Goal: Transaction & Acquisition: Purchase product/service

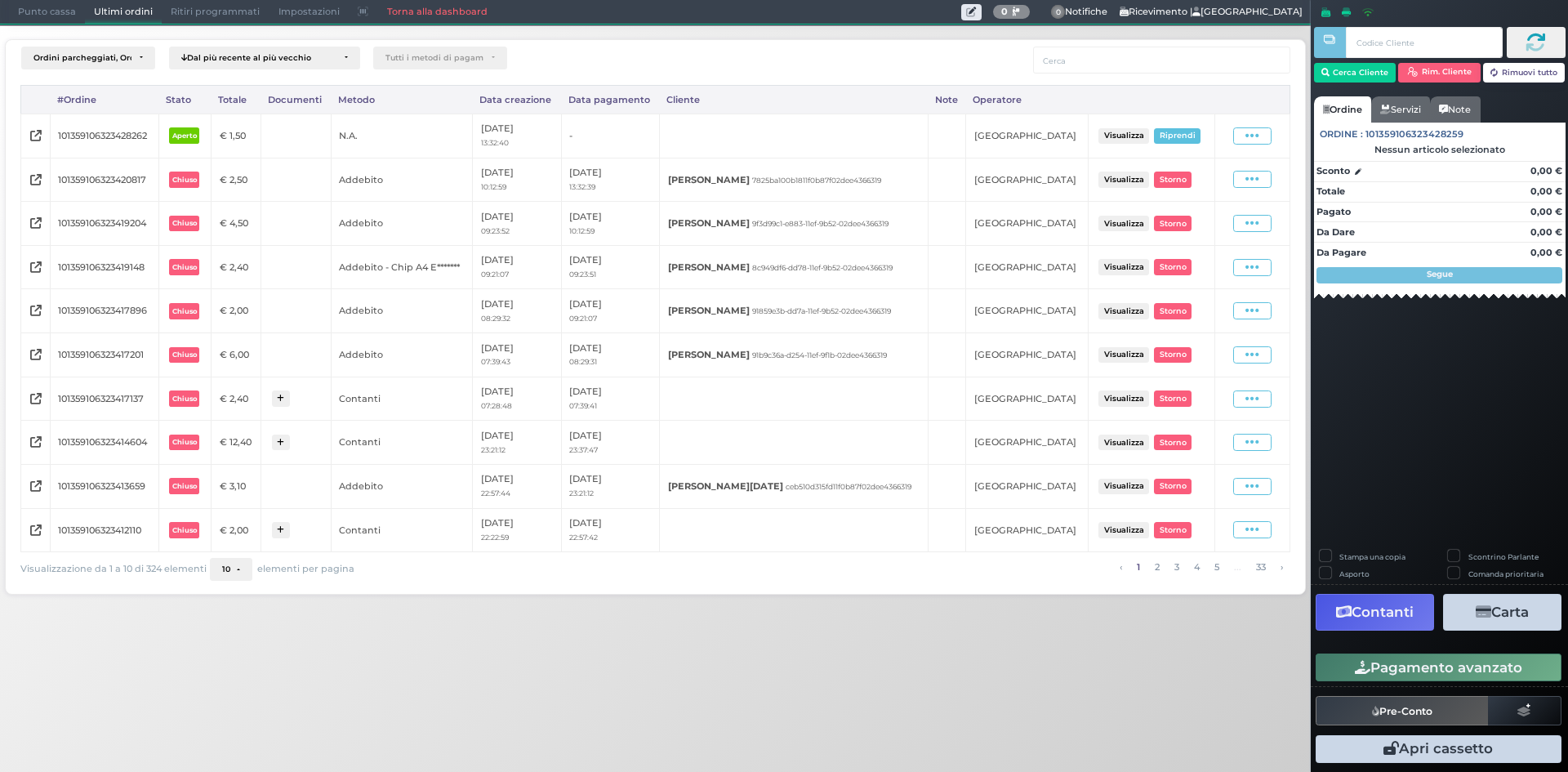
click at [64, 6] on span "Punto cassa" at bounding box center [47, 12] width 75 height 23
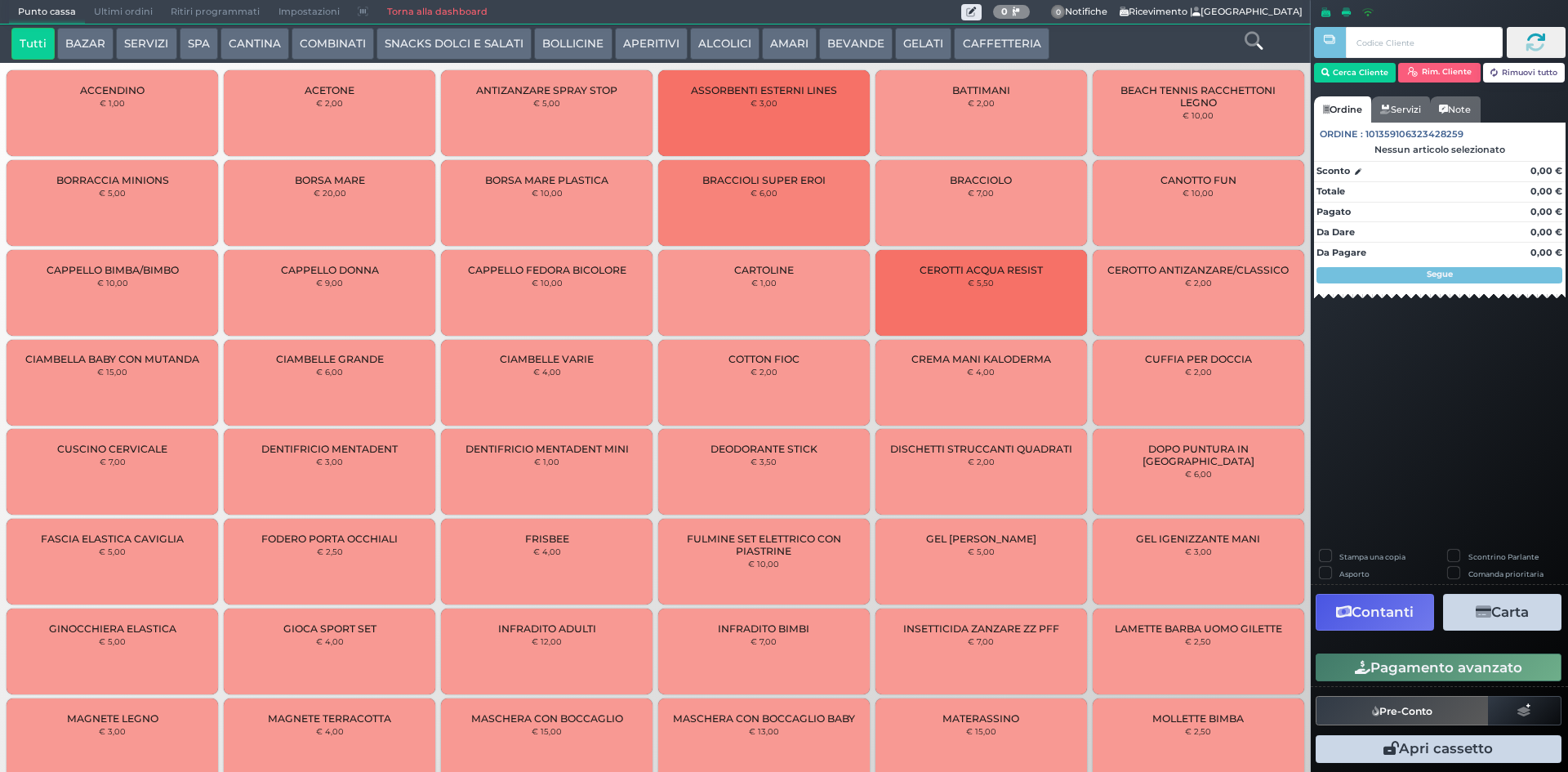
click at [800, 50] on button "AMARI" at bounding box center [788, 43] width 54 height 32
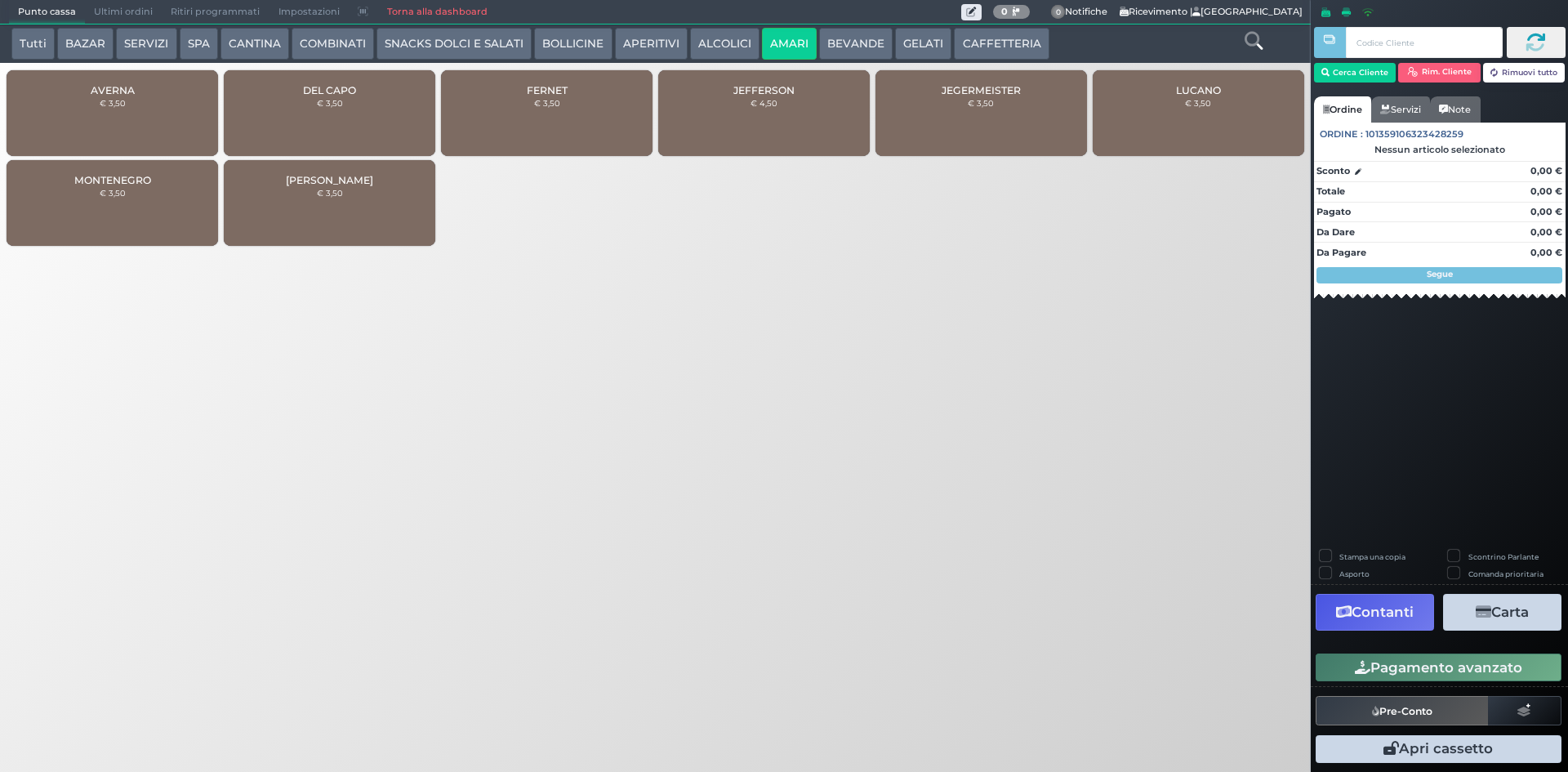
click at [127, 202] on div "MONTENEGRO € 3,50" at bounding box center [112, 203] width 212 height 86
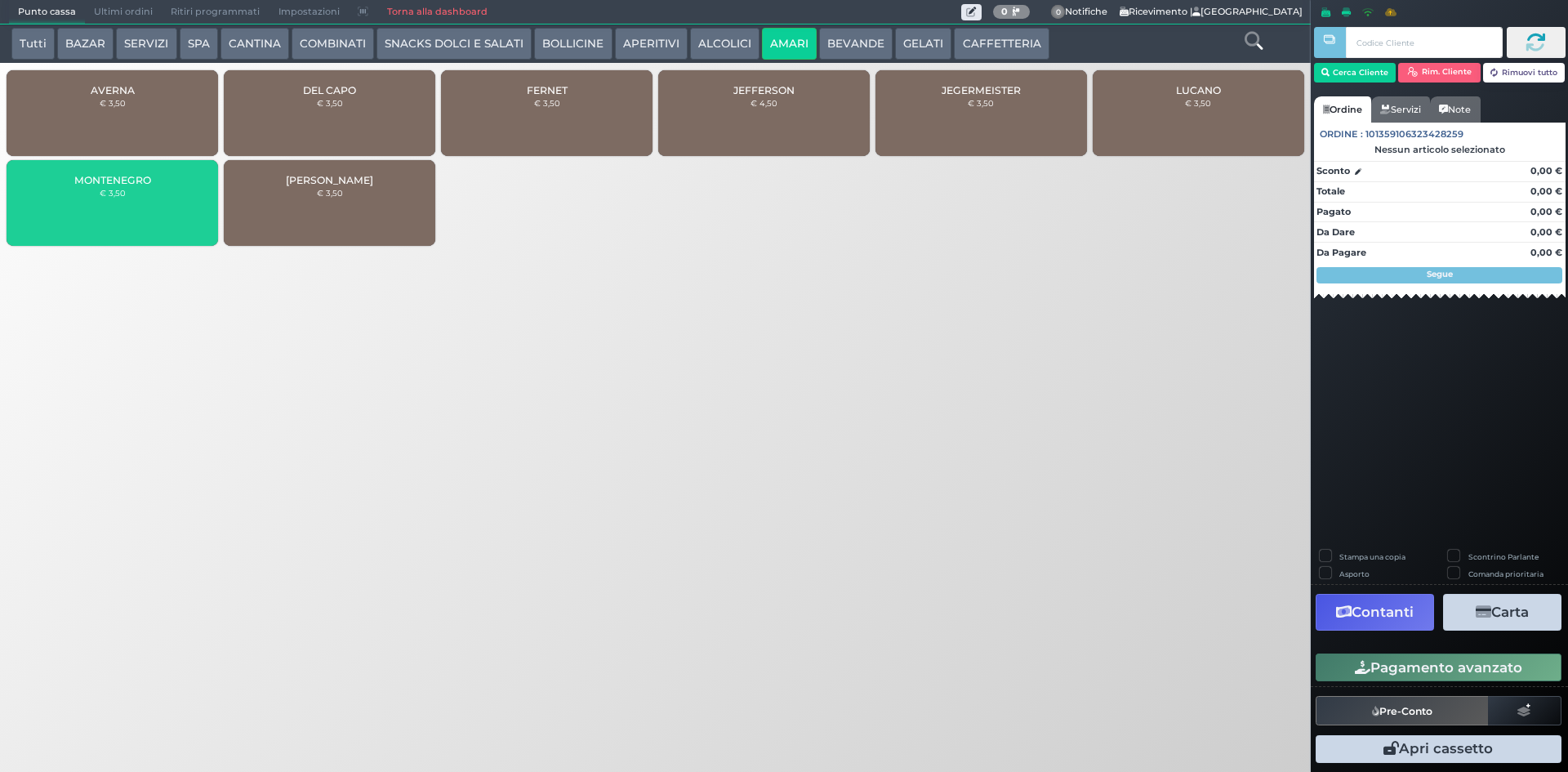
click at [127, 202] on div "MONTENEGRO € 3,50" at bounding box center [112, 203] width 212 height 86
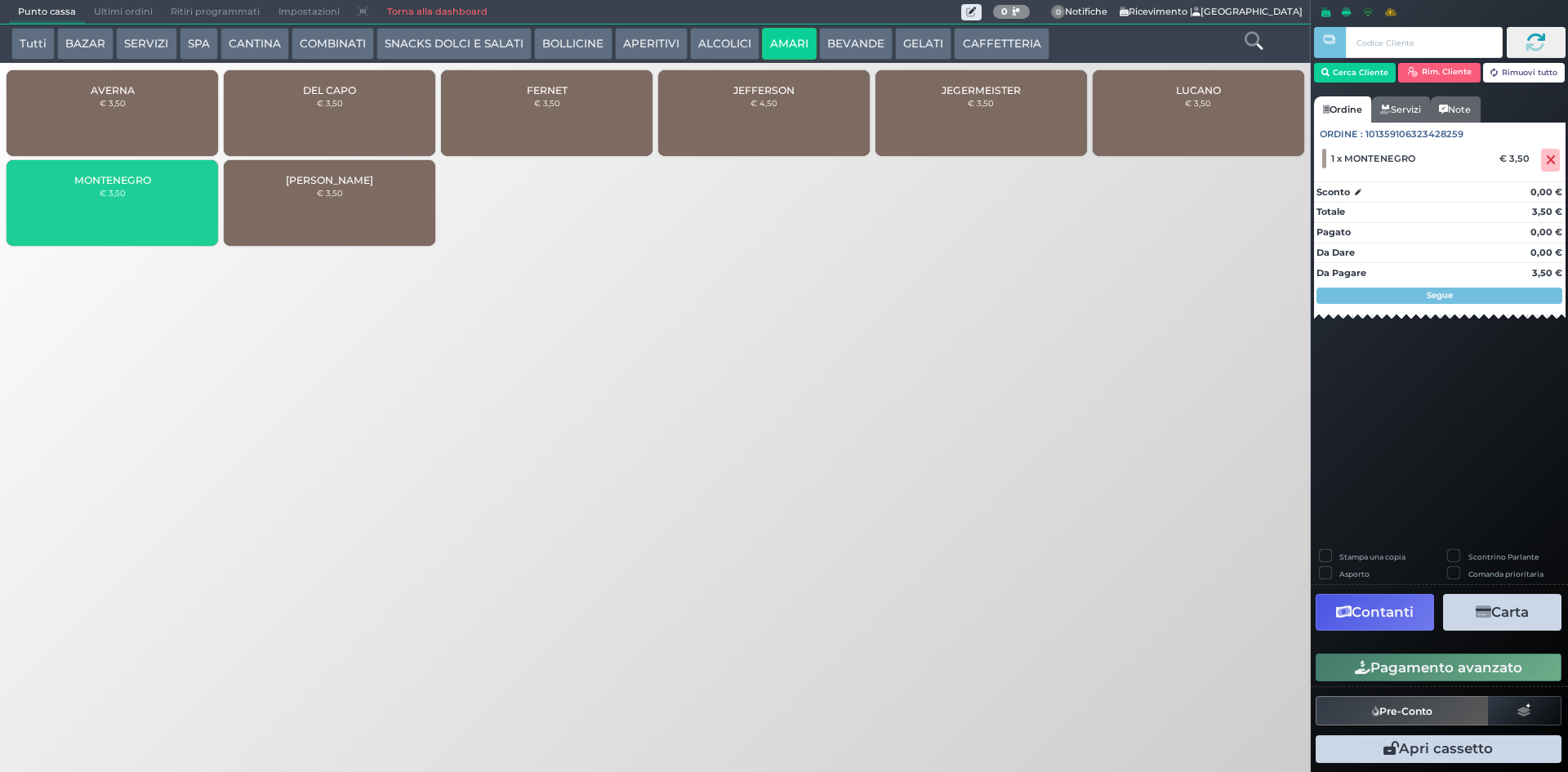
click at [127, 202] on div "MONTENEGRO € 3,50" at bounding box center [112, 203] width 212 height 86
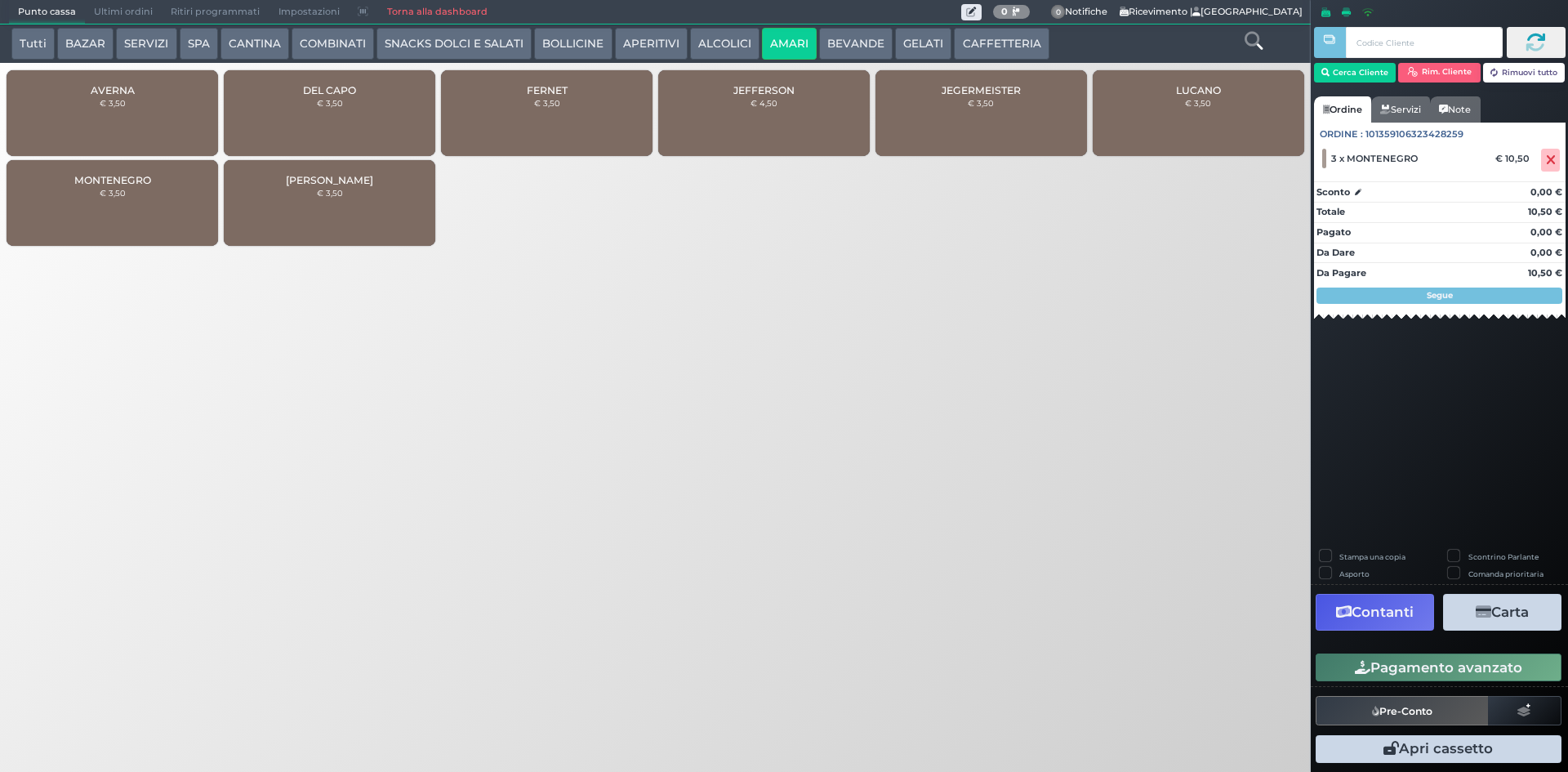
click at [127, 202] on div "MONTENEGRO € 3,50" at bounding box center [112, 203] width 212 height 86
click at [1337, 76] on button "Cerca Cliente" at bounding box center [1355, 72] width 83 height 19
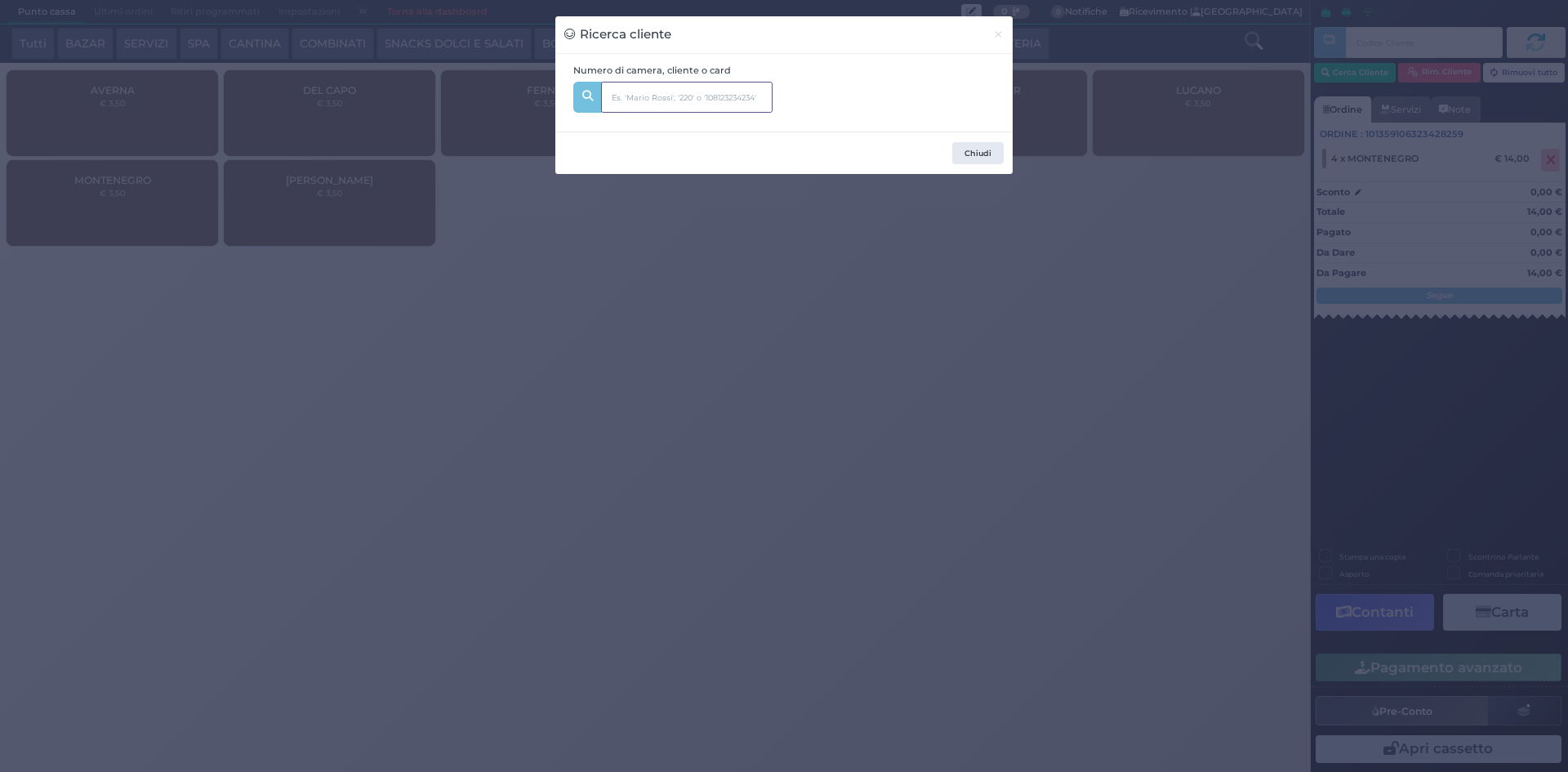
click at [703, 98] on input "text" at bounding box center [687, 98] width 171 height 31
type input "205"
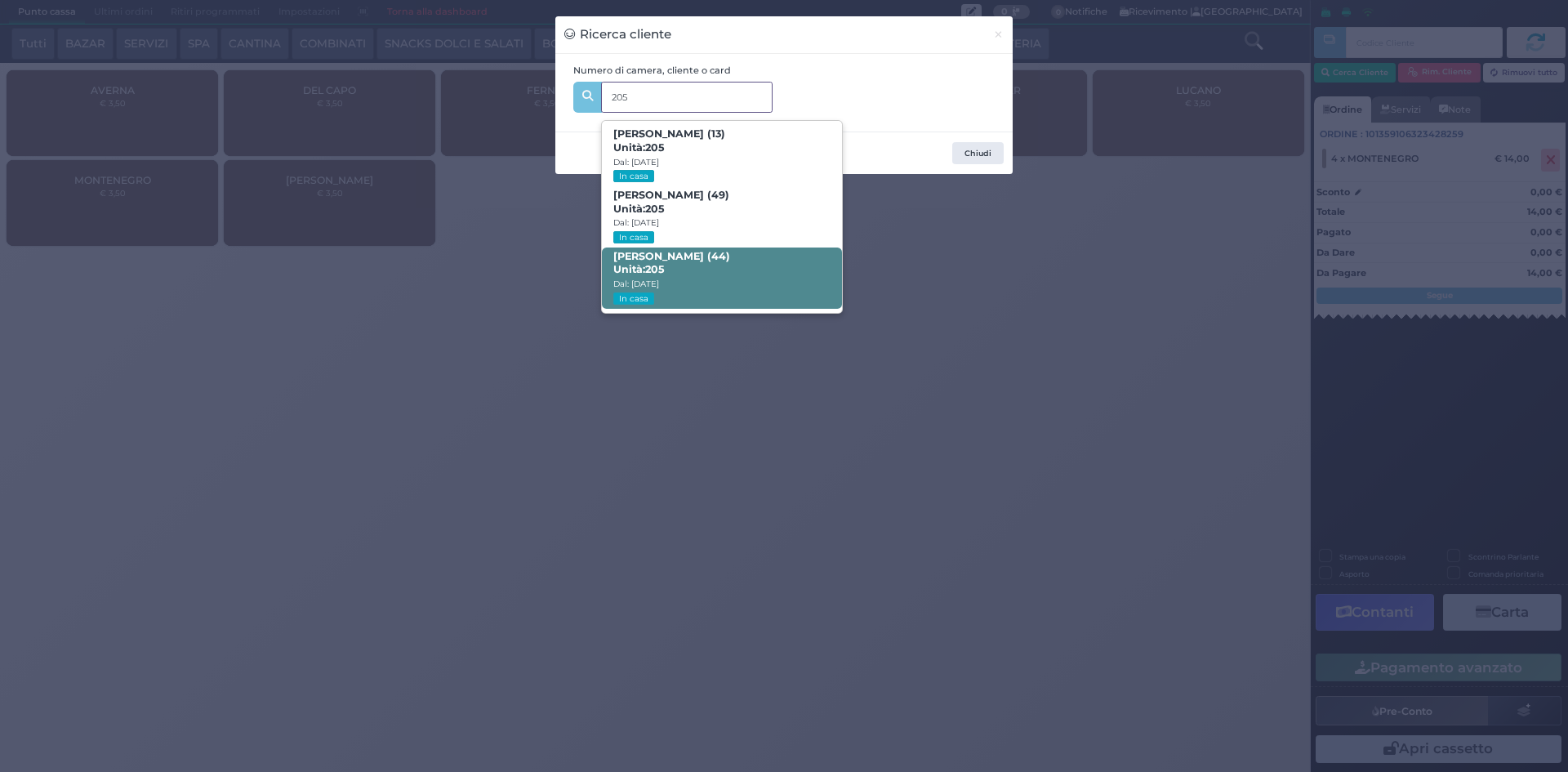
click at [733, 271] on span "Fabio Ferrario (44) Unità: 205 Dal: 09/08/2025 In casa" at bounding box center [722, 278] width 239 height 62
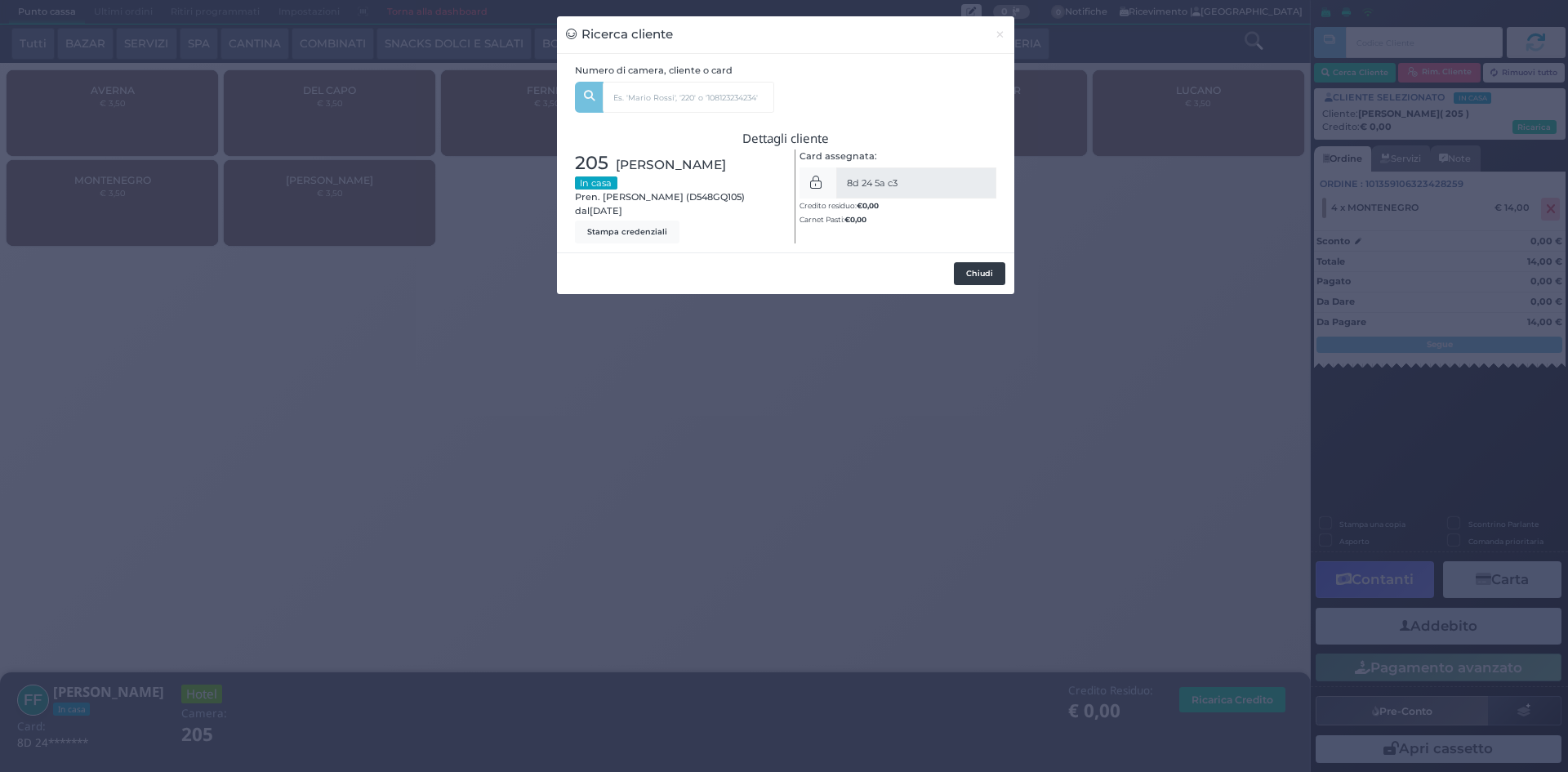
click at [973, 271] on button "Chiudi" at bounding box center [980, 274] width 52 height 23
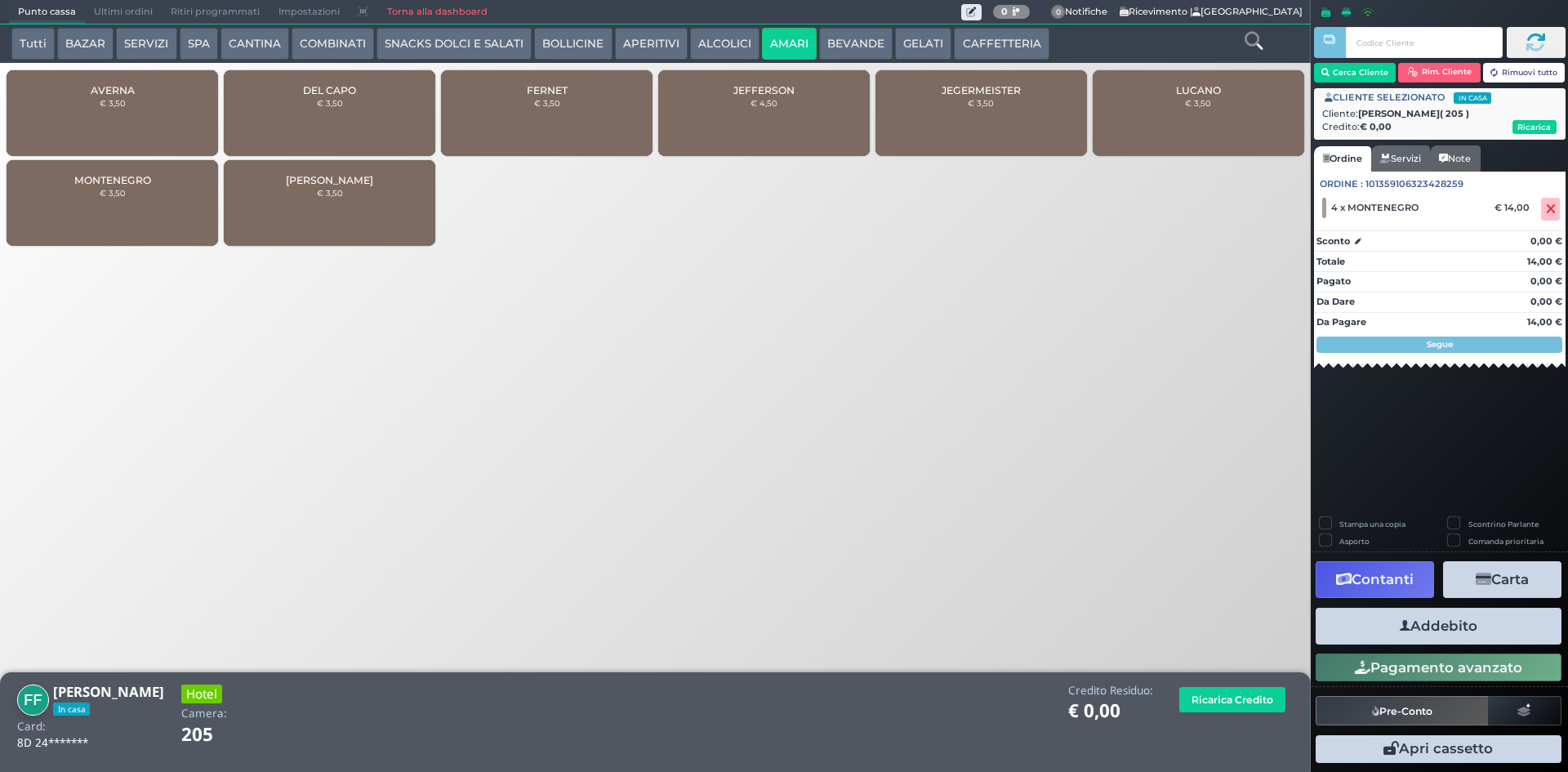
click at [1468, 624] on button "Addebito" at bounding box center [1438, 626] width 246 height 37
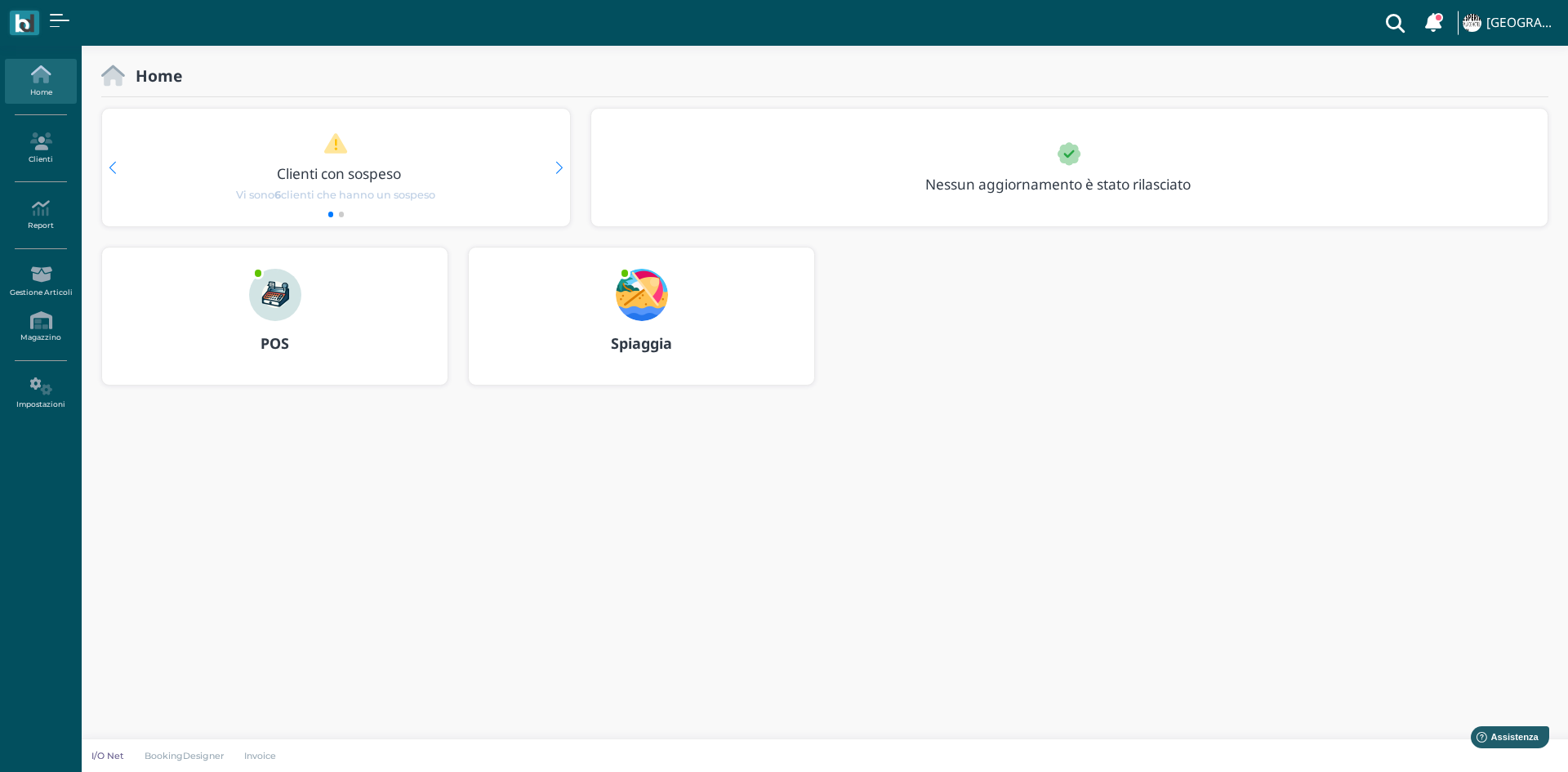
click at [668, 312] on div at bounding box center [641, 285] width 78 height 74
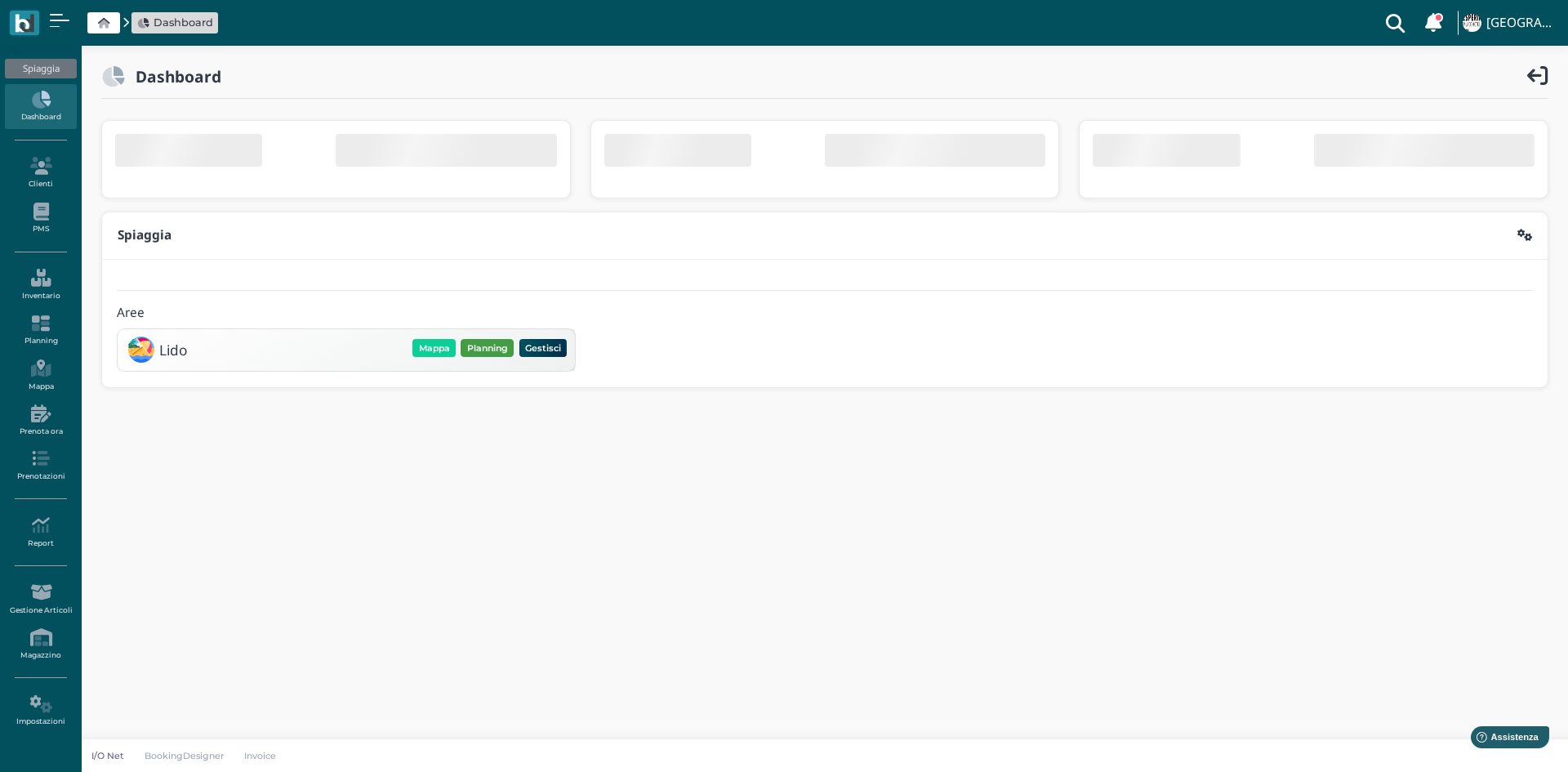
click at [473, 353] on button "Planning" at bounding box center [487, 348] width 53 height 18
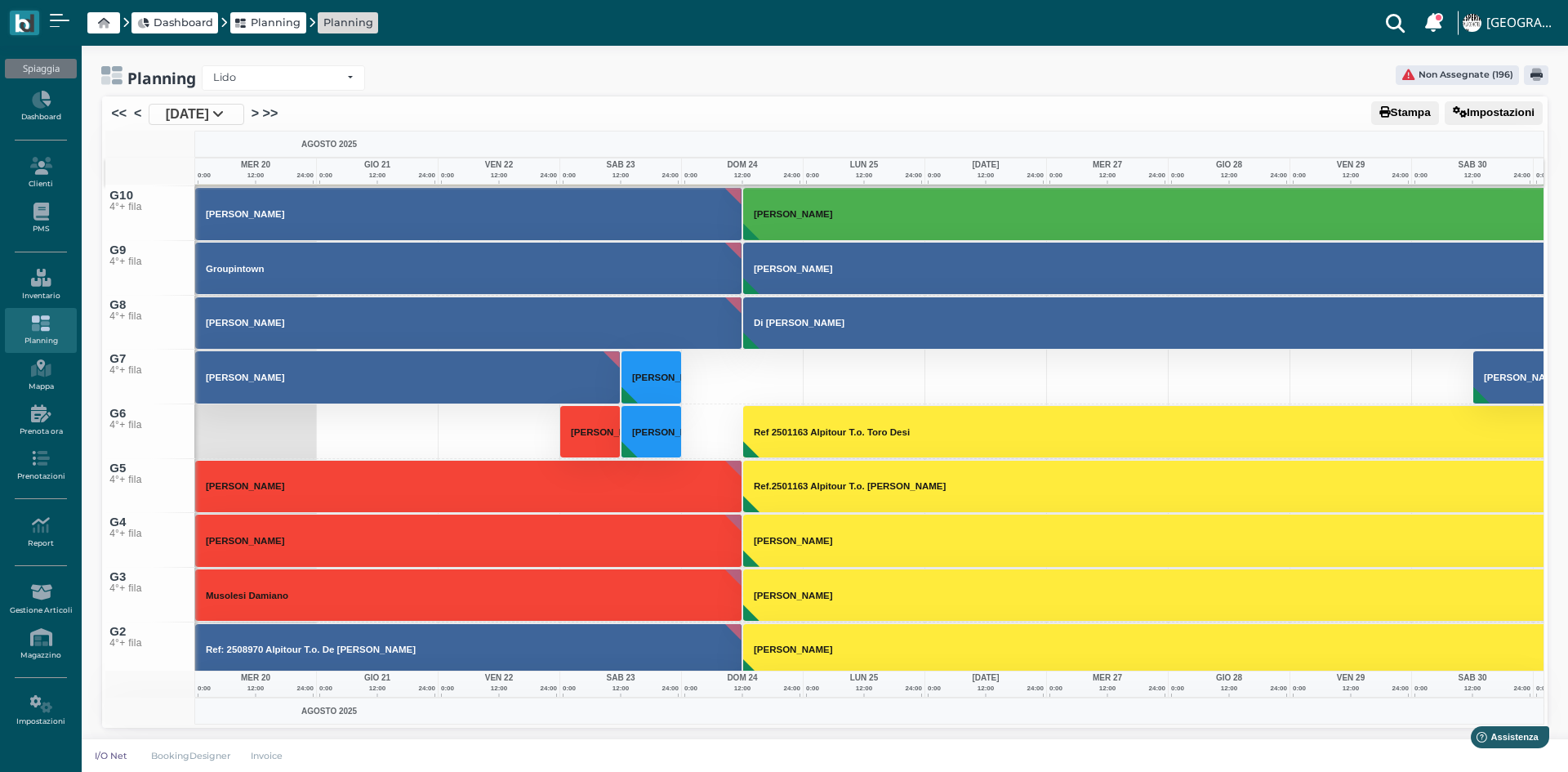
scroll to position [7795, 0]
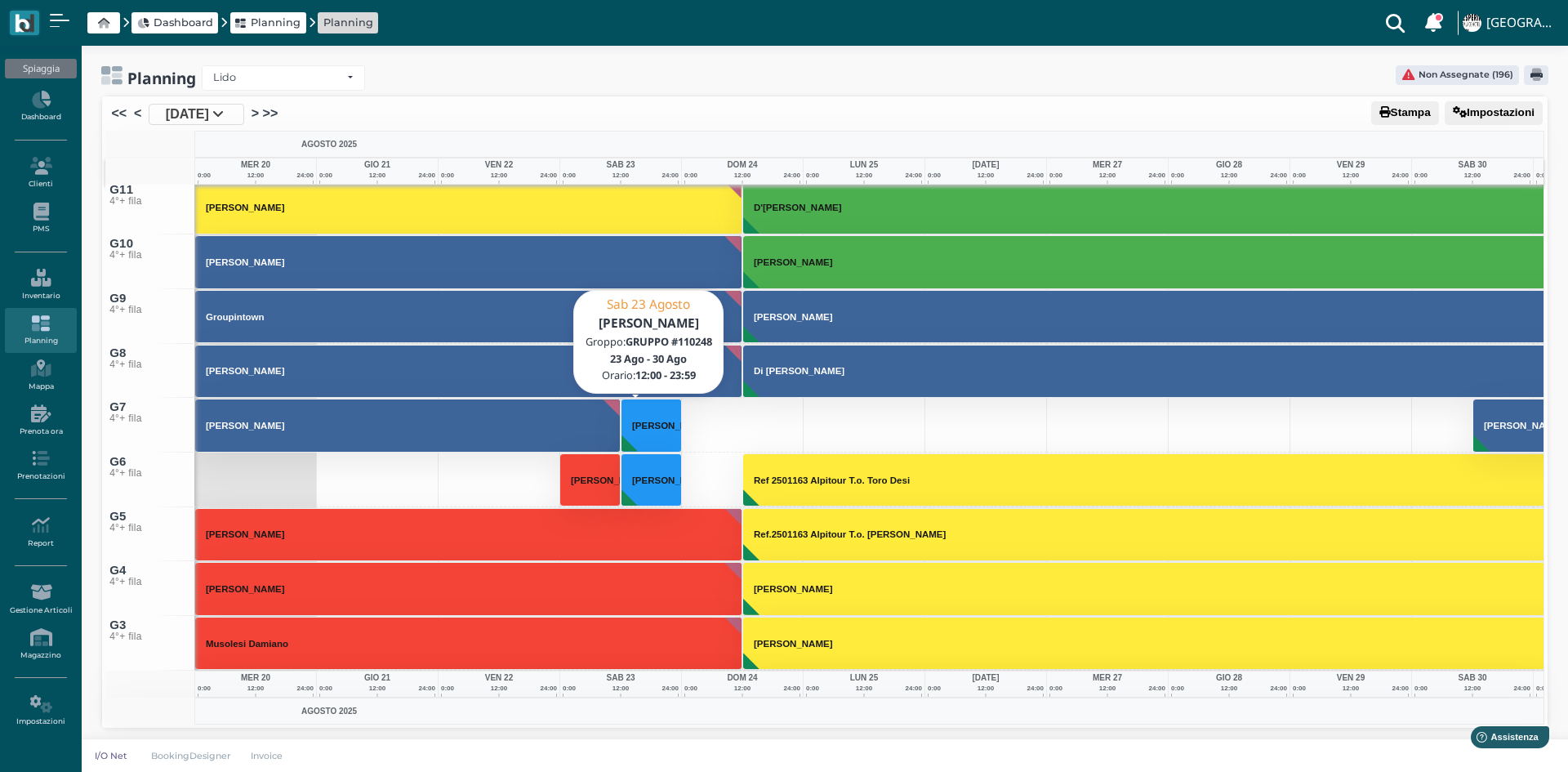
click at [662, 430] on button "Carbutti Giovanni" at bounding box center [652, 426] width 61 height 53
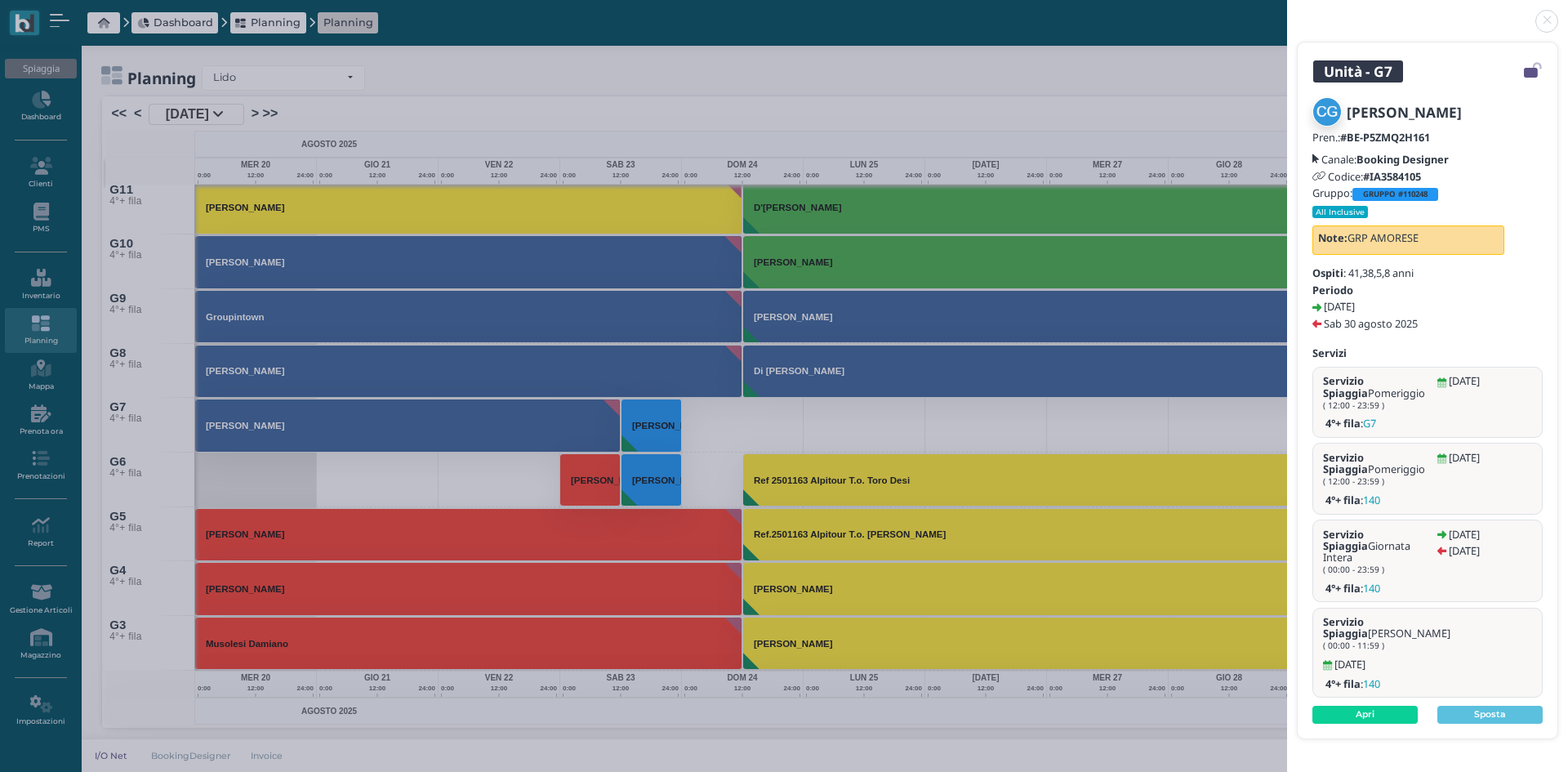
click at [1286, 11] on link at bounding box center [1286, 11] width 0 height 0
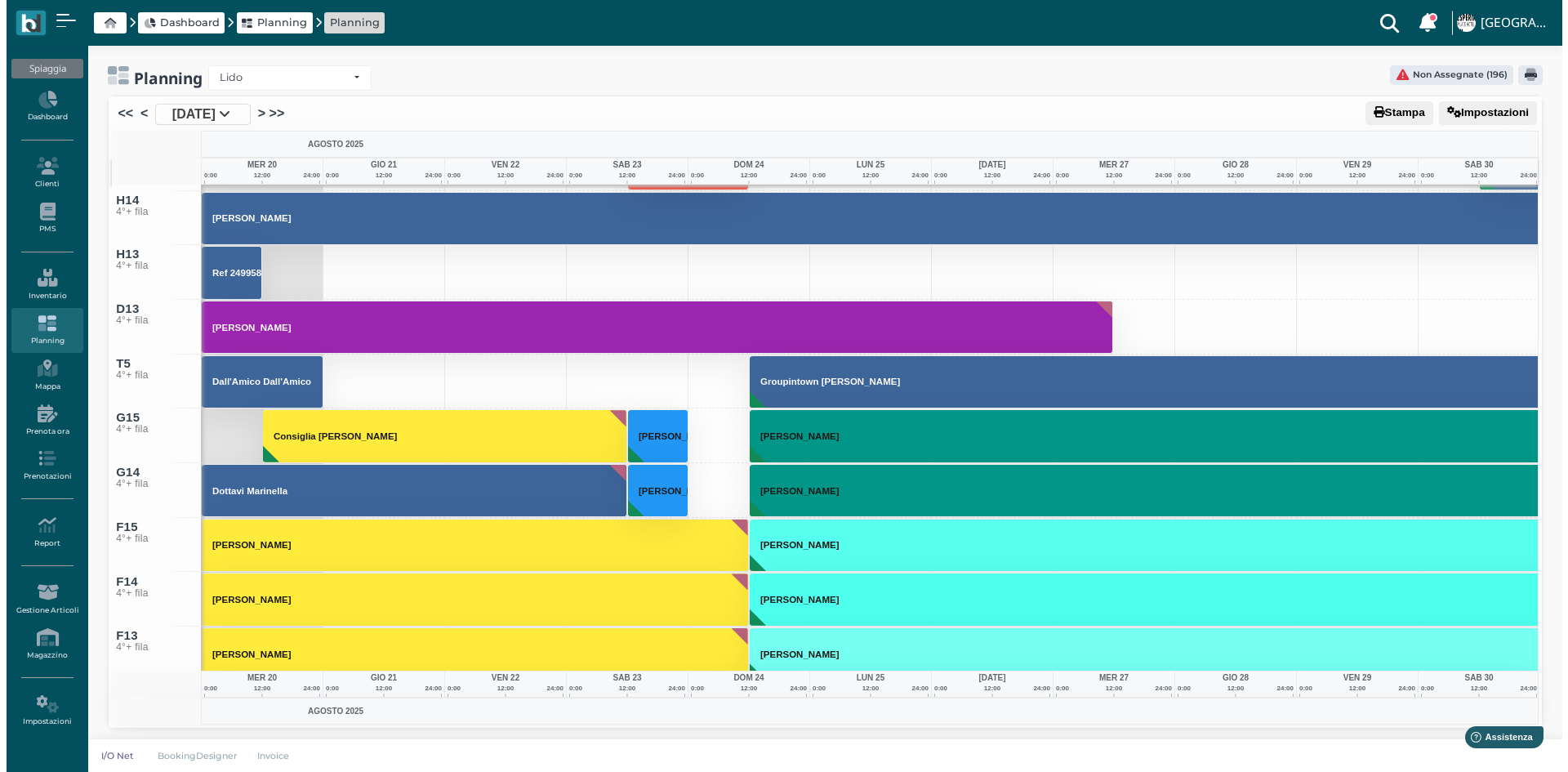
scroll to position [8939, 0]
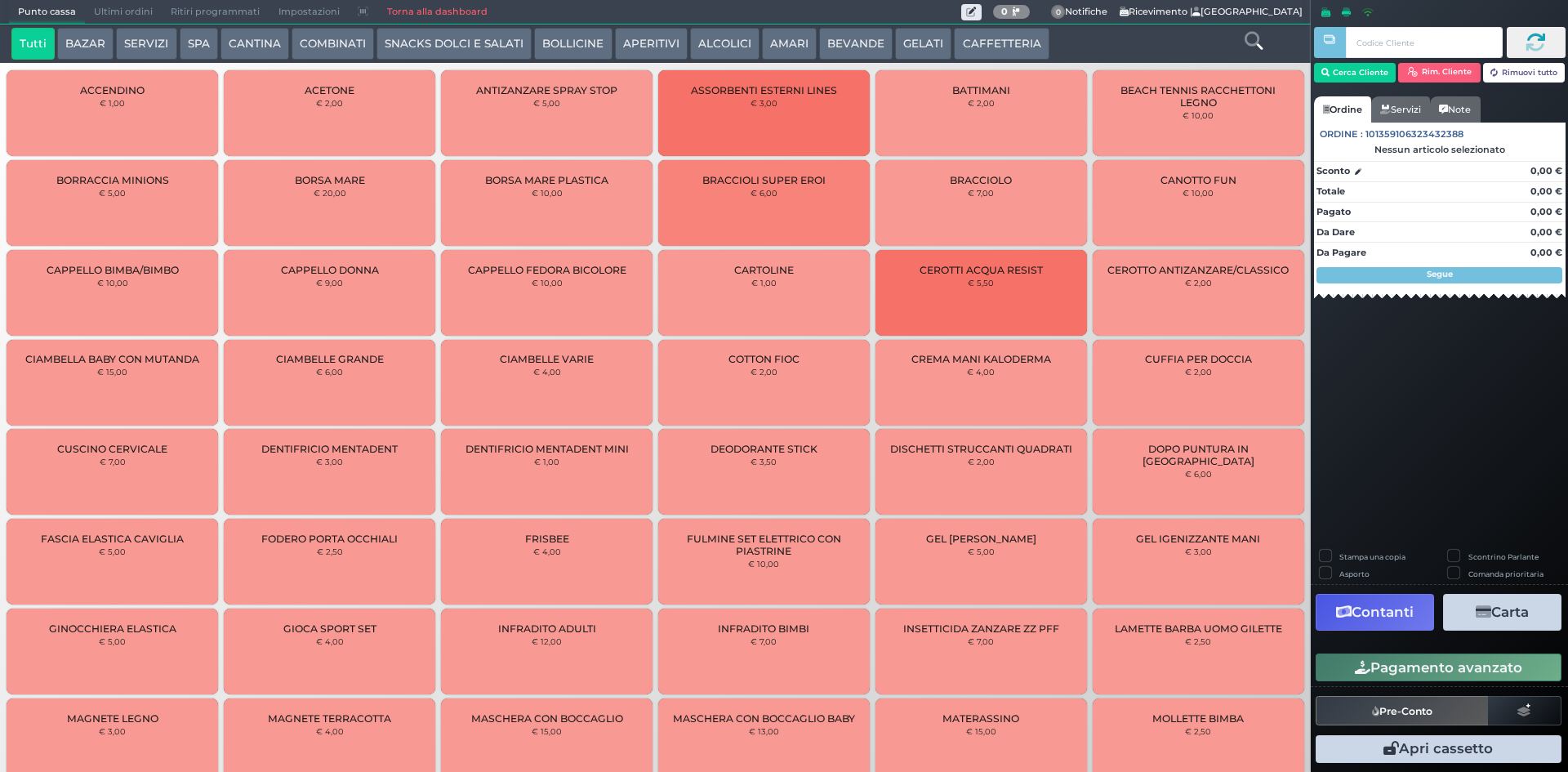
click at [142, 5] on span "Ultimi ordini" at bounding box center [122, 12] width 76 height 23
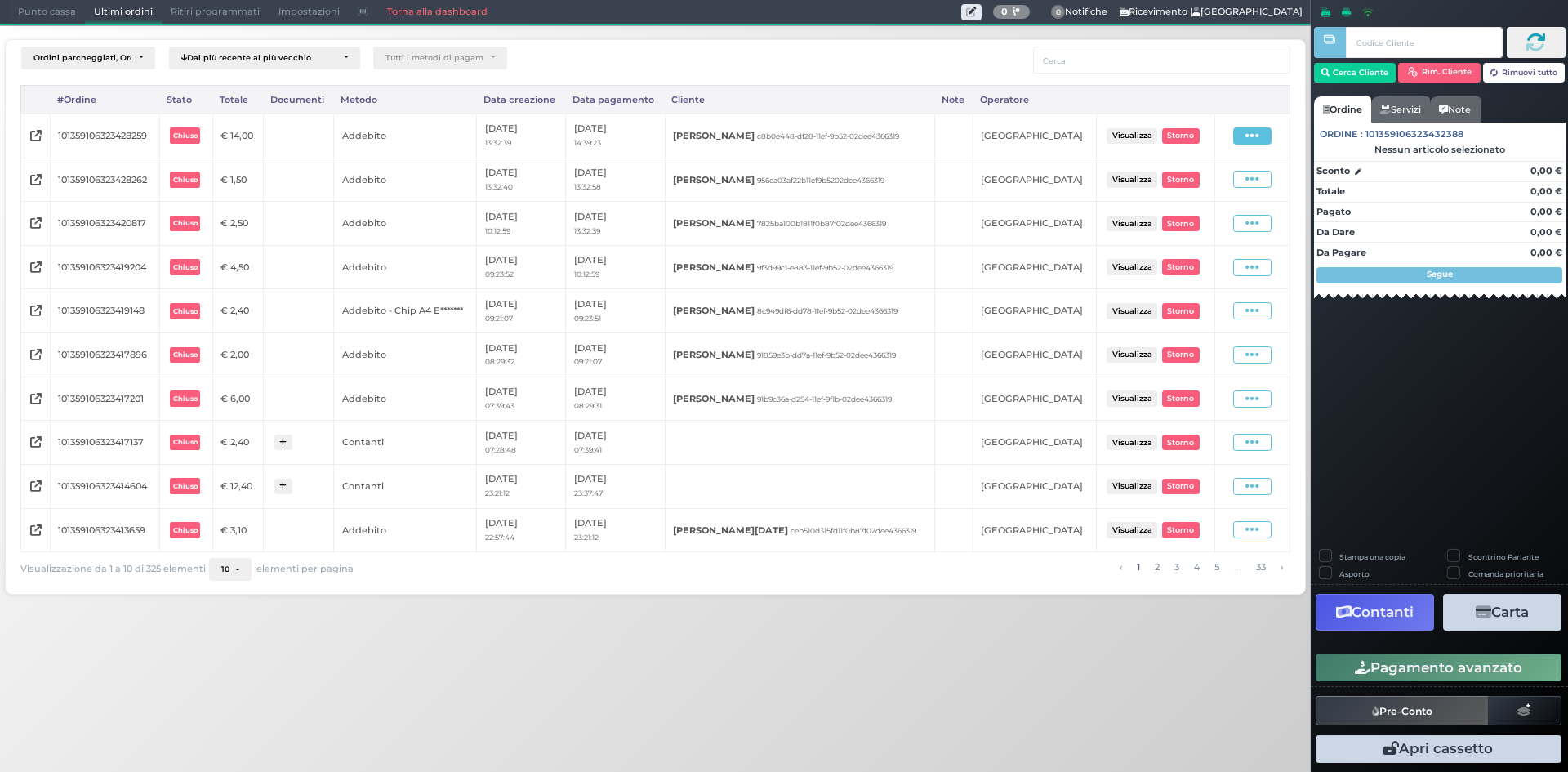
click at [1252, 144] on icon at bounding box center [1251, 135] width 14 height 16
click at [1225, 186] on span "Ristampa Pre-Conto" at bounding box center [1215, 183] width 67 height 28
click at [59, 13] on span "Punto cassa" at bounding box center [47, 12] width 75 height 23
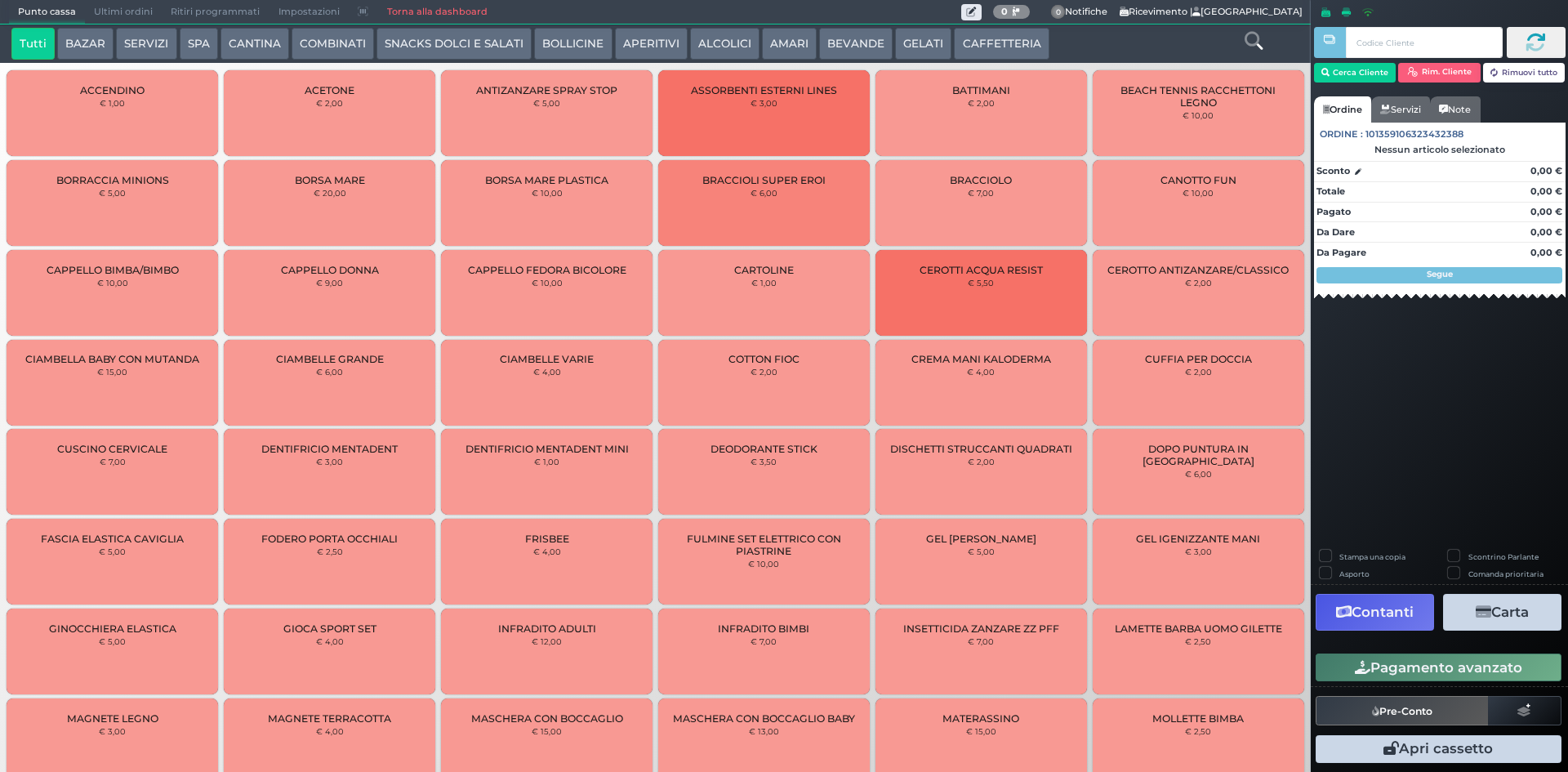
click at [782, 47] on button "AMARI" at bounding box center [788, 43] width 54 height 32
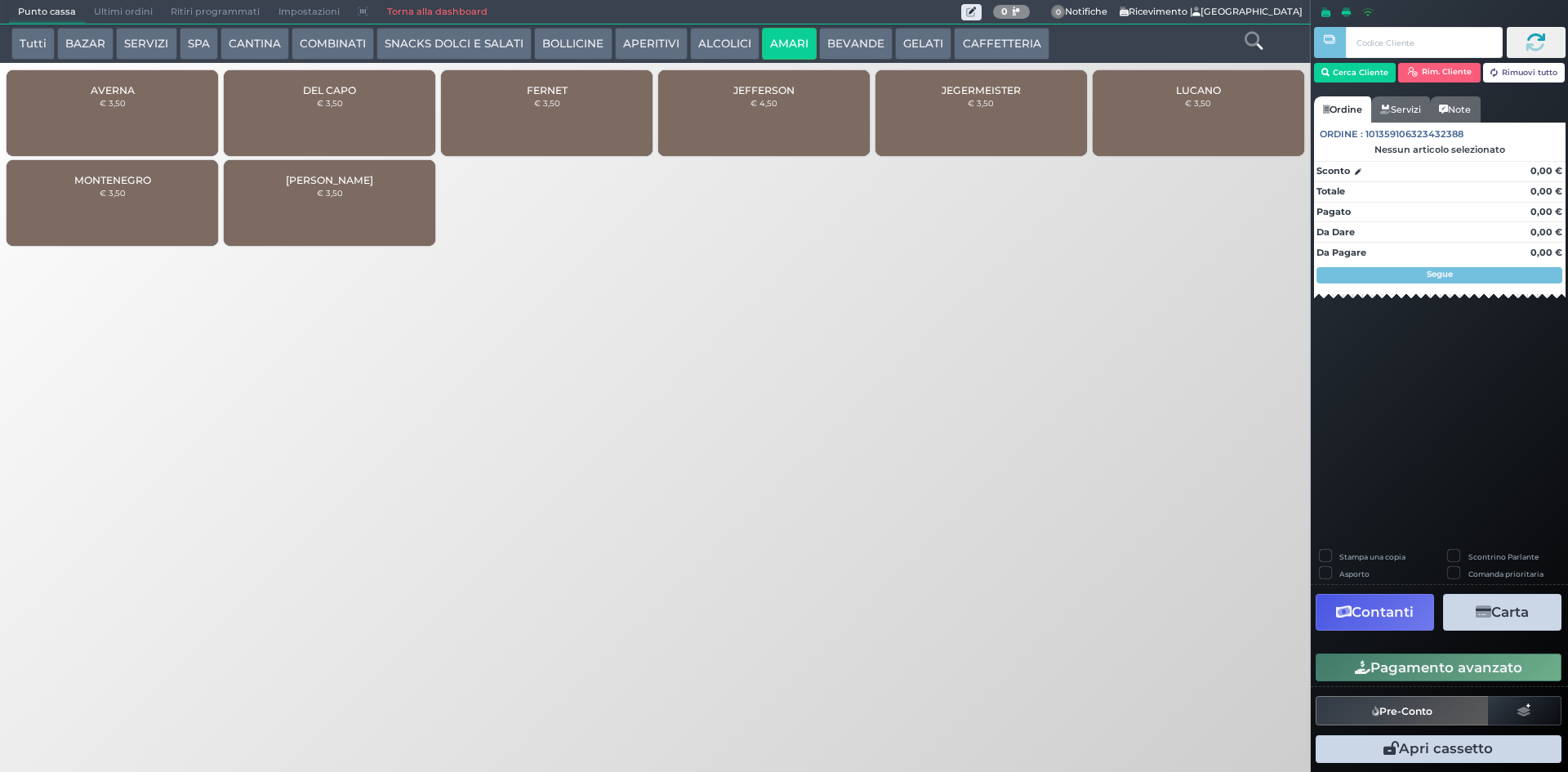
click at [134, 50] on button "SERVIZI" at bounding box center [146, 43] width 61 height 32
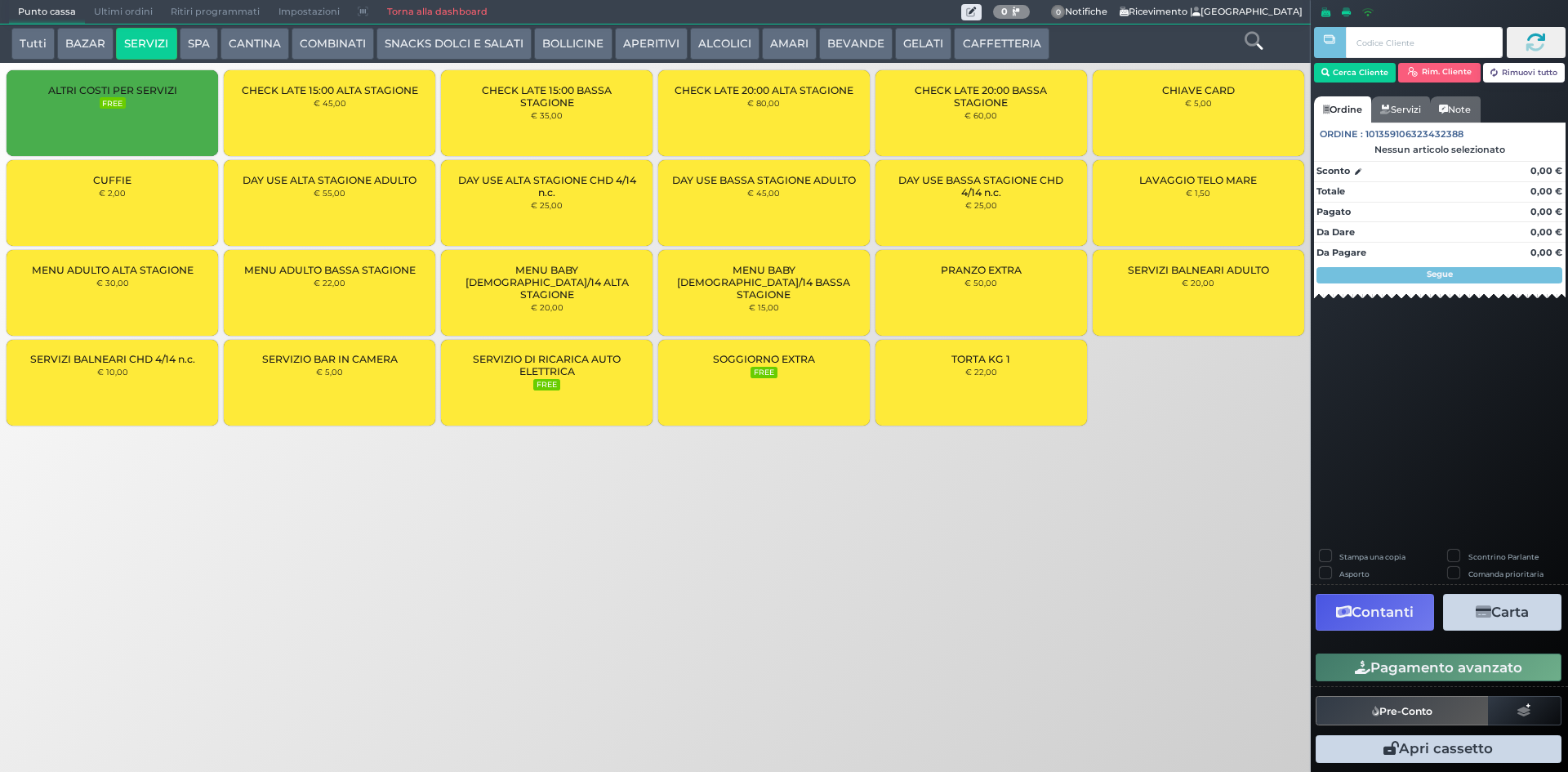
click at [152, 216] on div "CUFFIE € 2,00" at bounding box center [112, 203] width 212 height 86
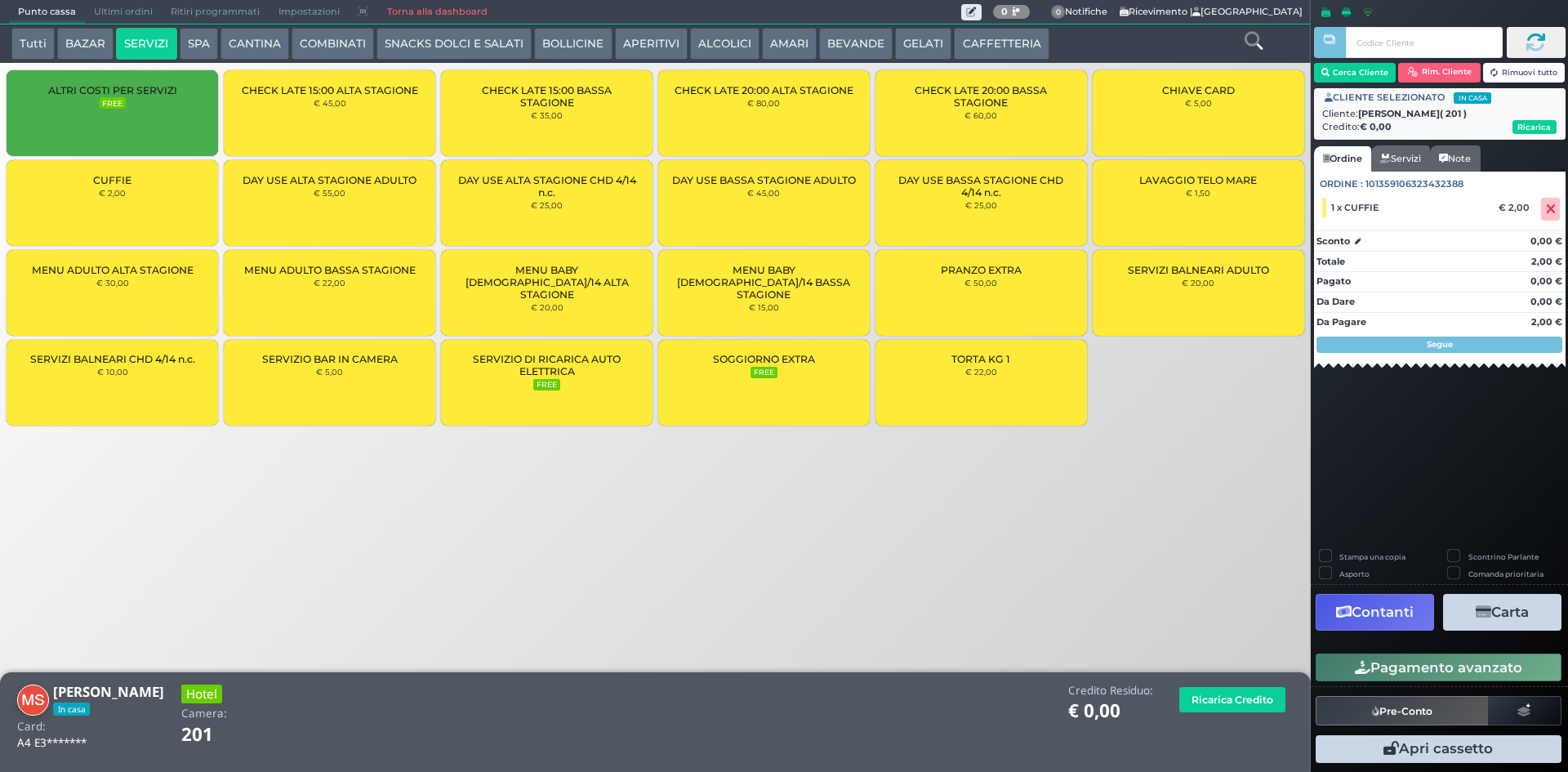
click at [1092, 508] on div "Tutti BAZAR SERVIZI SPA CANTINA COMBINATI SNACKS DOLCI E SALATI BOLLICINE APERI…" at bounding box center [656, 264] width 1328 height 527
click at [1446, 57] on input "text" at bounding box center [1423, 42] width 156 height 31
click at [1446, 68] on button "Rim. Cliente" at bounding box center [1439, 72] width 83 height 19
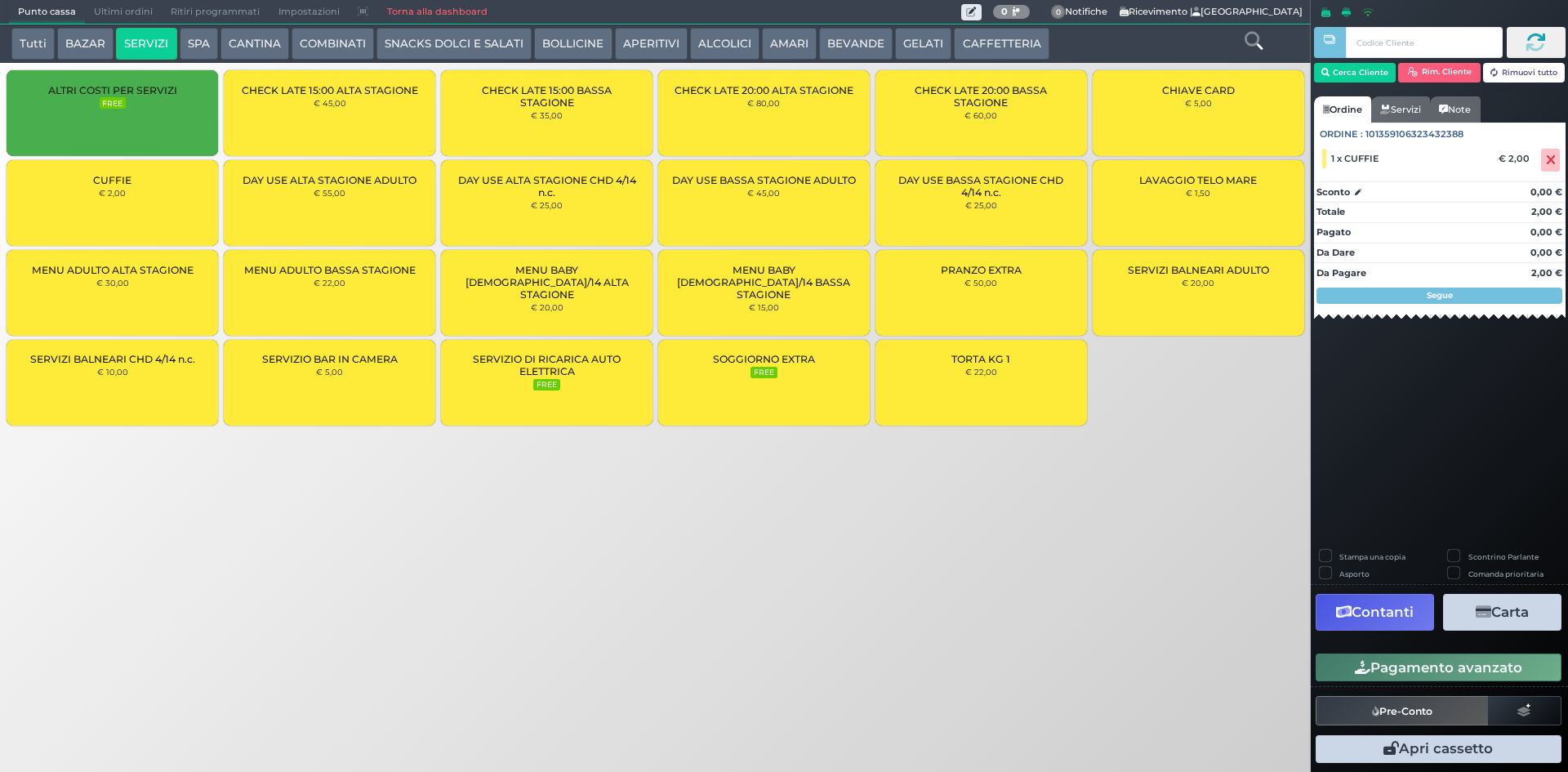
click at [1359, 62] on div at bounding box center [1408, 42] width 189 height 41
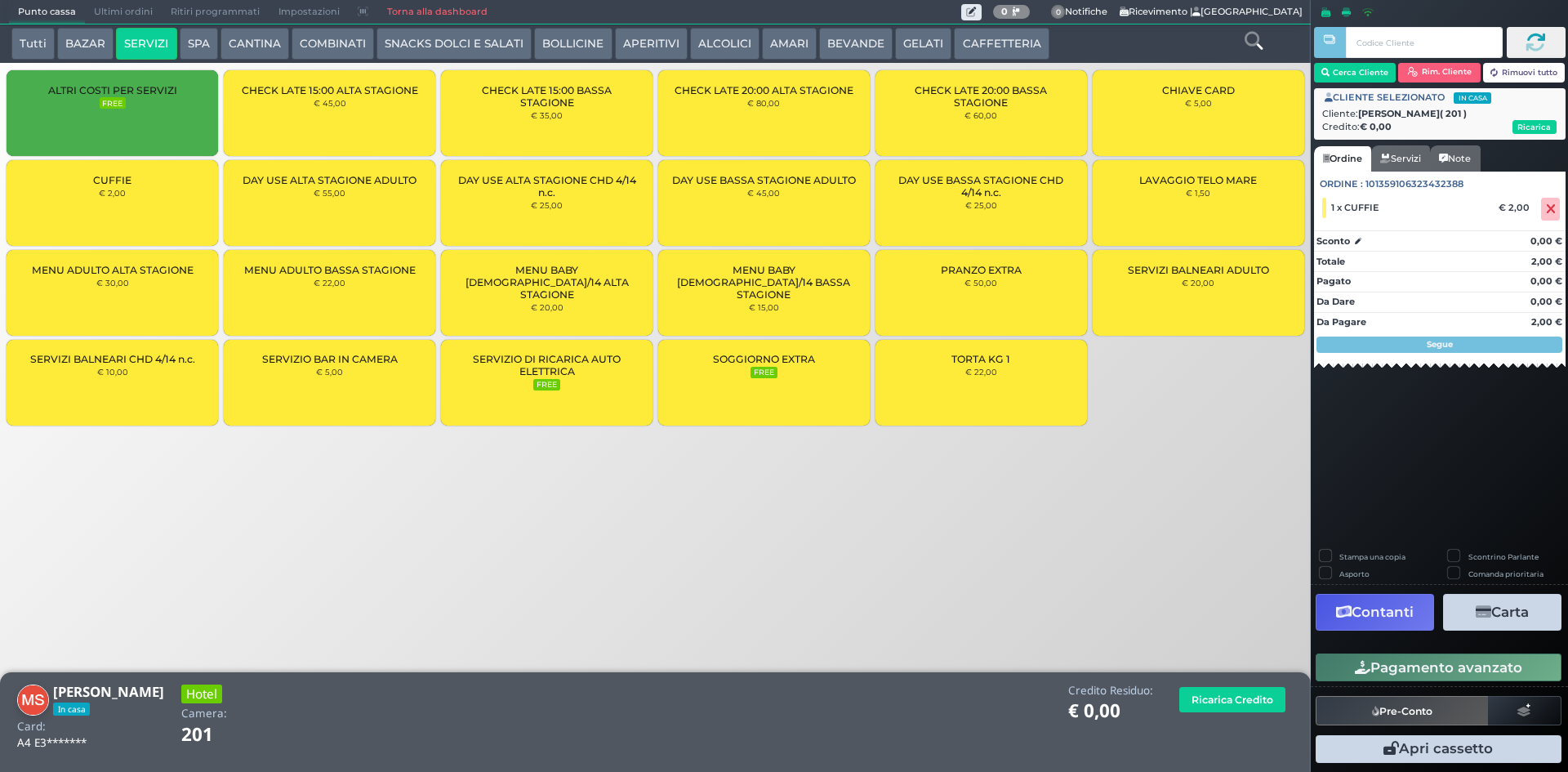
click at [1459, 478] on div "Cerca Cliente Rim. Cliente Rimuovi tutto CLIENTE SELEZIONATO In casa Cliente: M…" at bounding box center [1438, 386] width 257 height 772
click at [1467, 76] on button "Rim. Cliente" at bounding box center [1439, 72] width 83 height 19
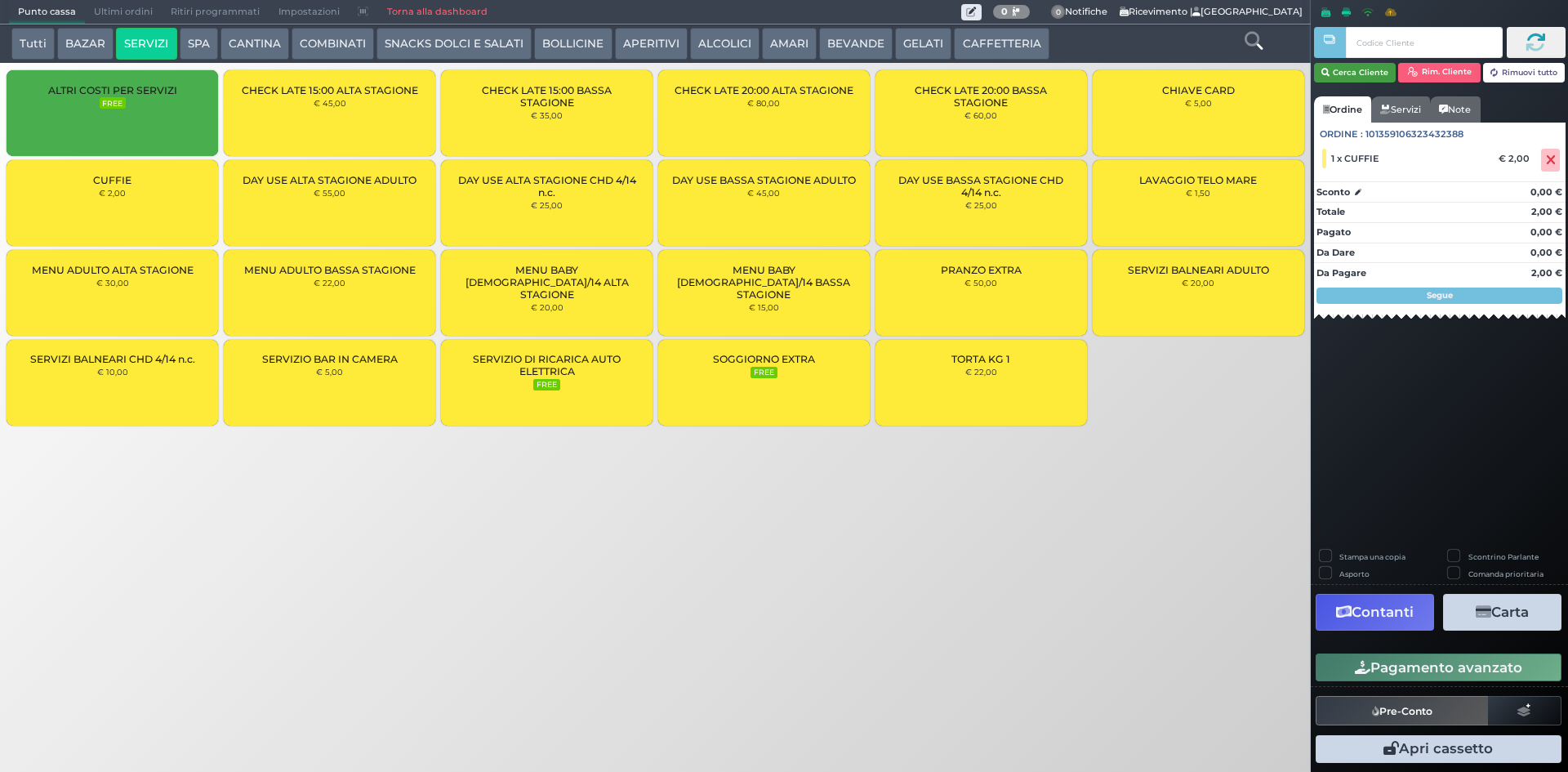
click at [1356, 76] on button "Cerca Cliente" at bounding box center [1355, 72] width 83 height 19
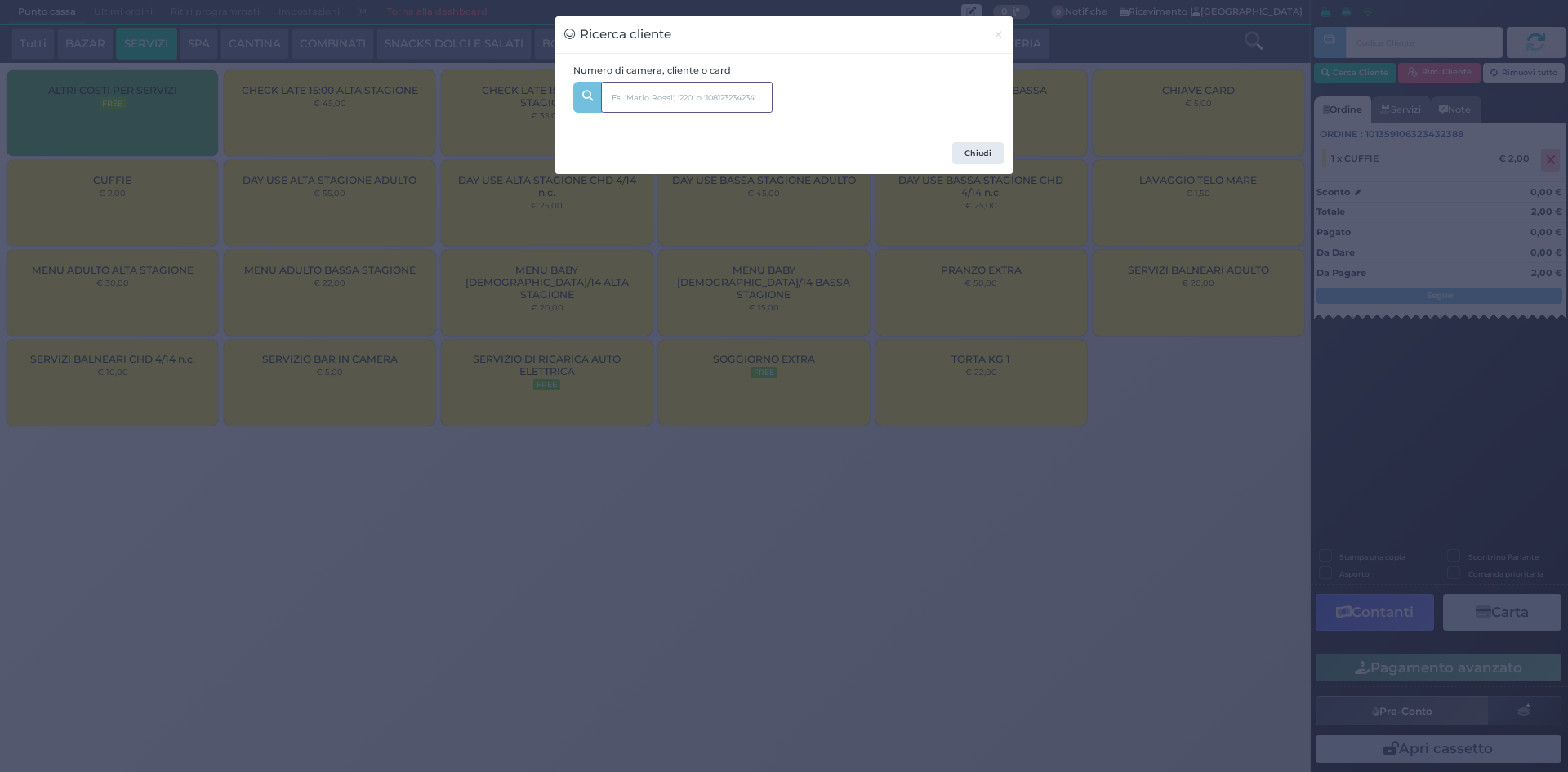
click at [663, 86] on input "text" at bounding box center [687, 98] width 171 height 31
type input "201"
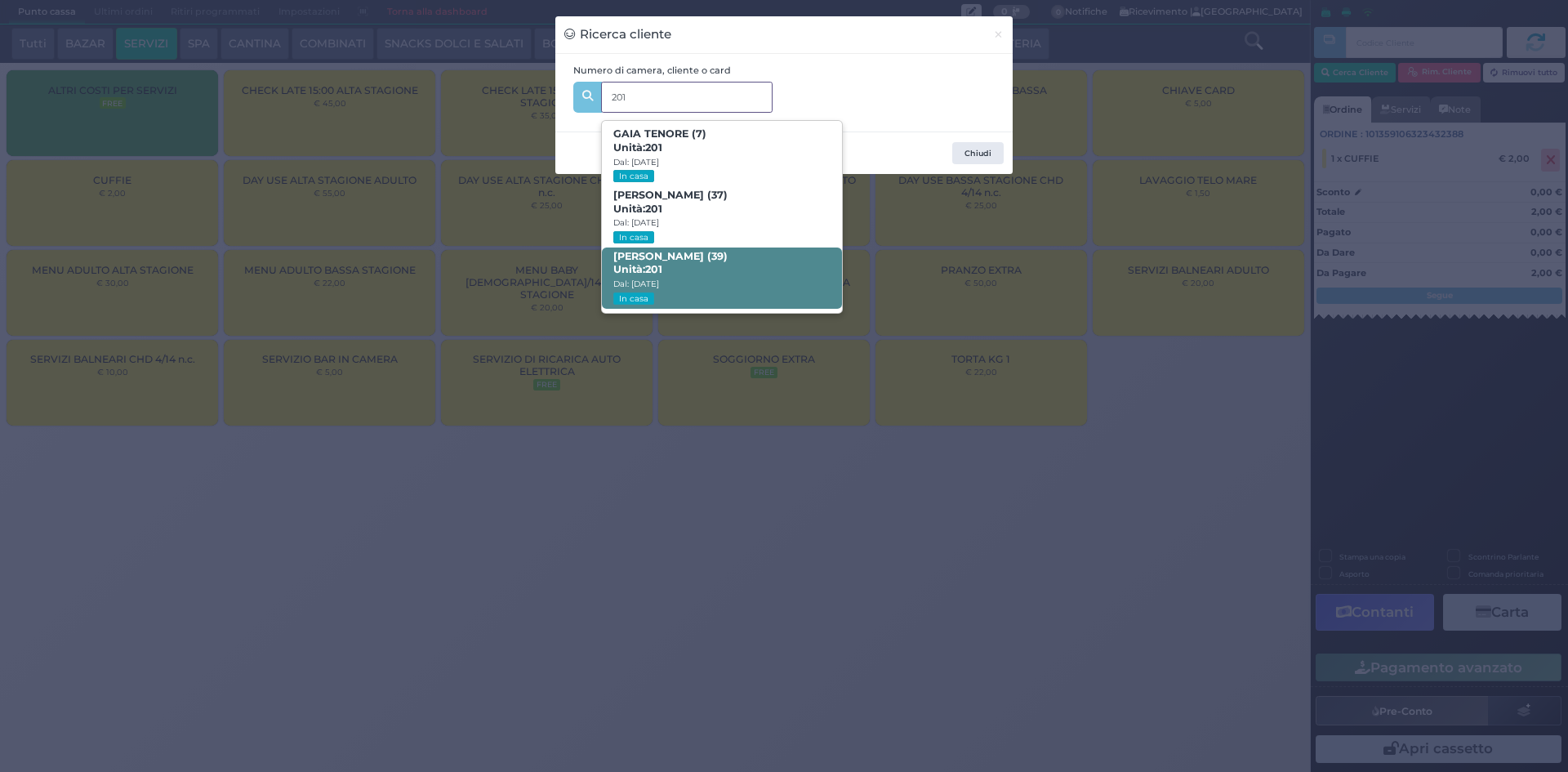
click at [755, 271] on span "MICHELE SAVERIO TENORE (39) Unità: 201 Dal: 17/08/2025 In casa" at bounding box center [722, 278] width 239 height 62
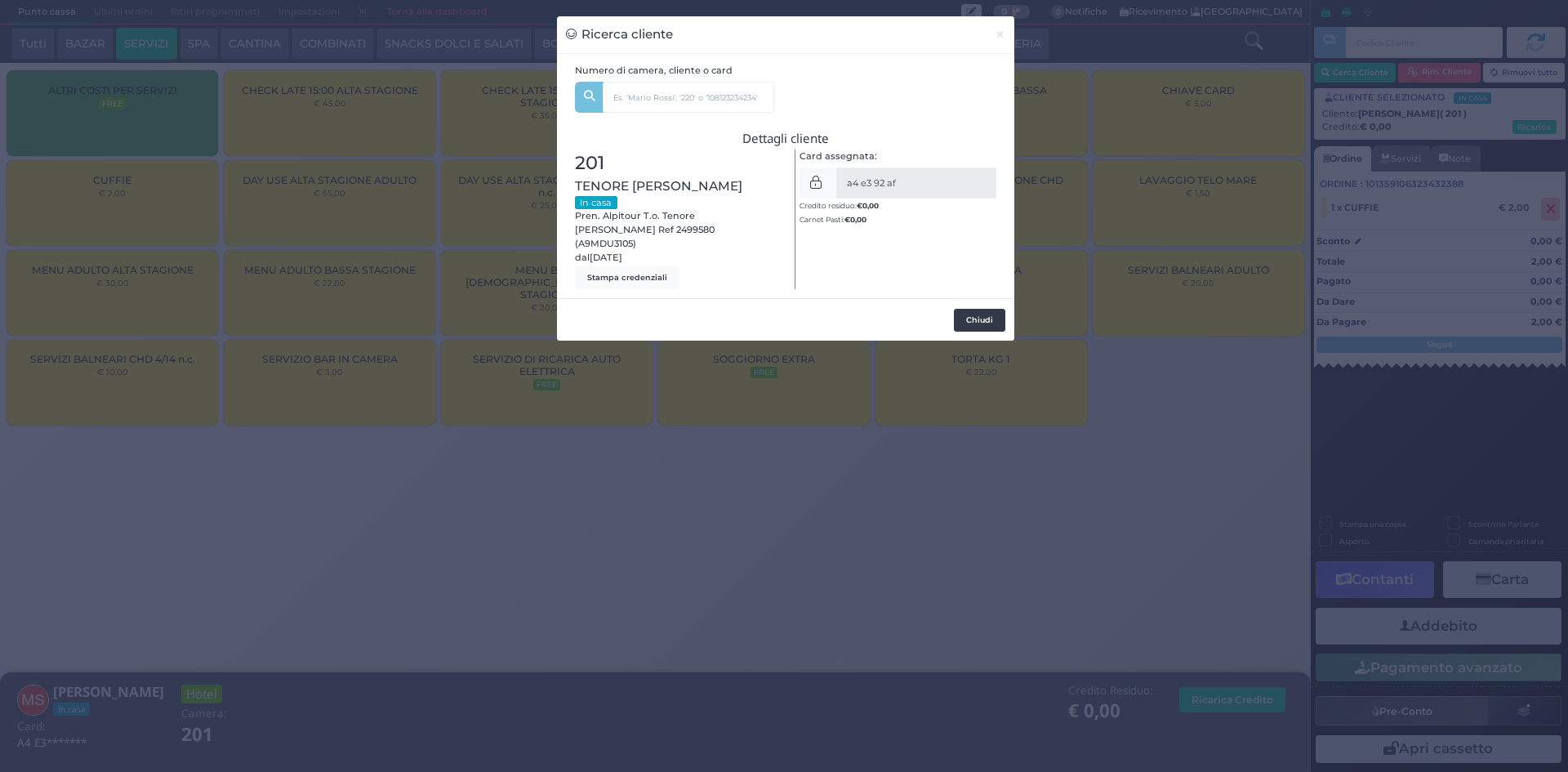
click at [968, 312] on button "Chiudi" at bounding box center [980, 320] width 52 height 23
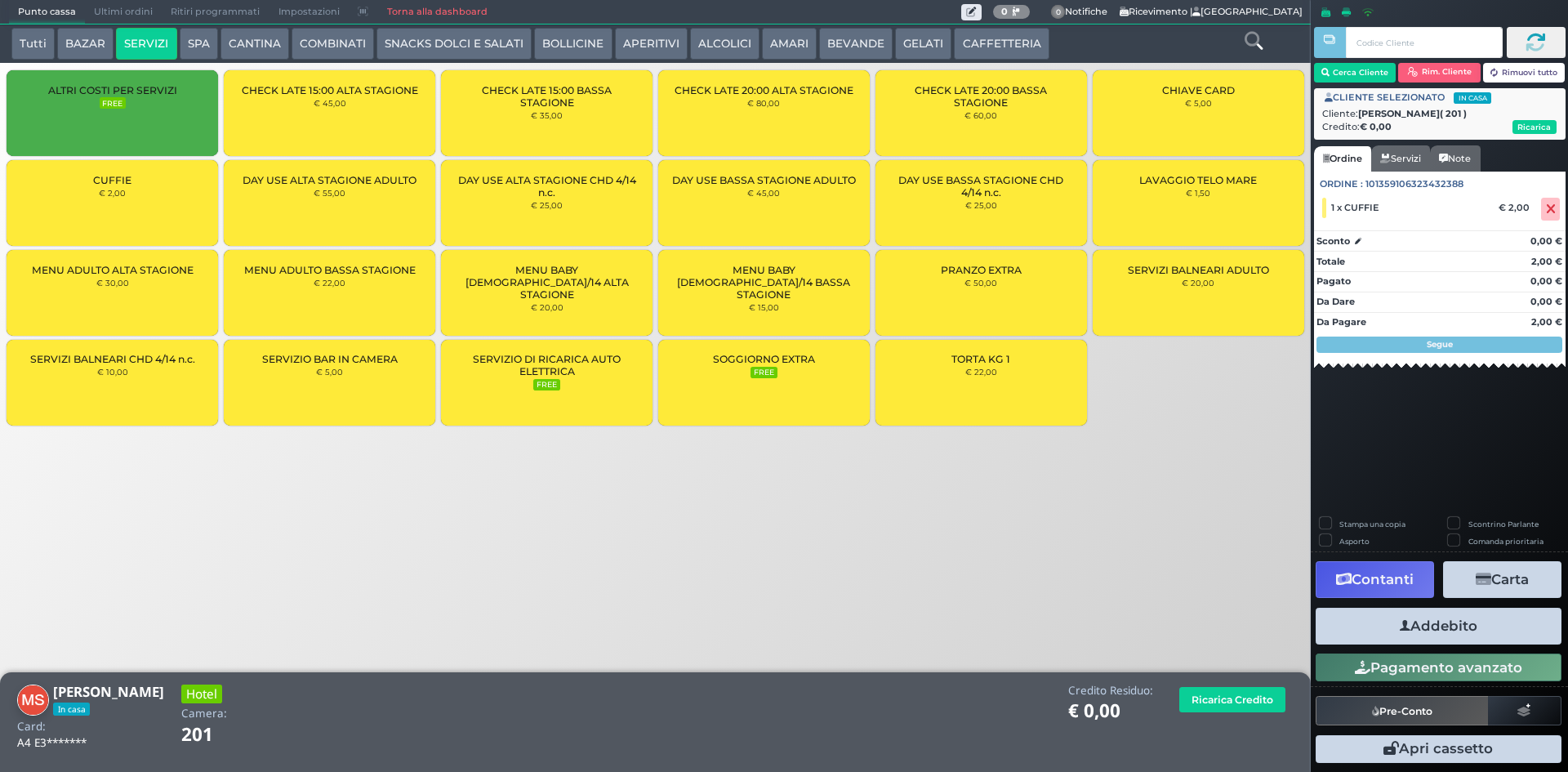
click at [1510, 621] on button "Addebito" at bounding box center [1438, 626] width 246 height 37
